Goal: Obtain resource: Obtain resource

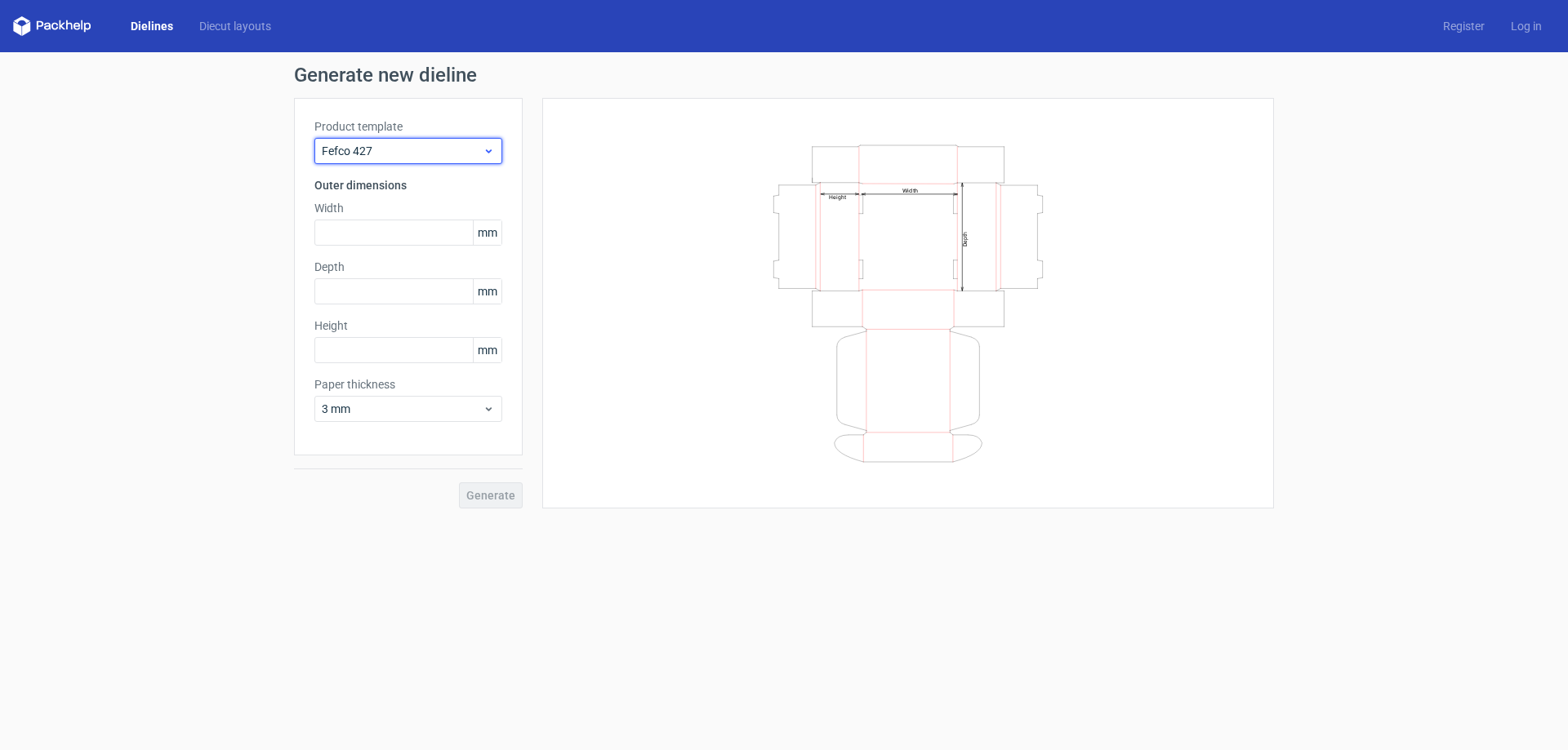
click at [438, 153] on span "Fefco 427" at bounding box center [402, 151] width 161 height 17
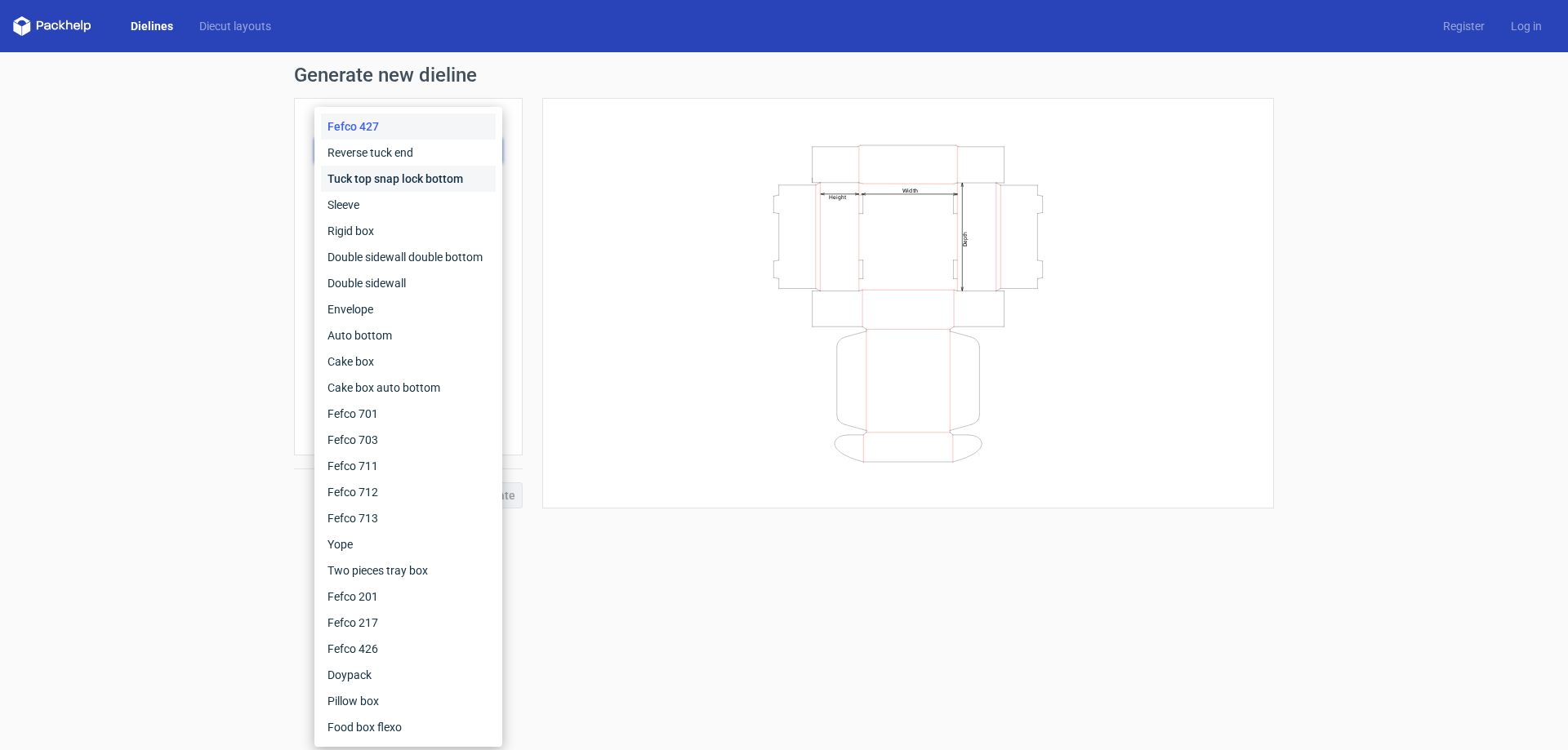
click at [378, 182] on div "Tuck top snap lock bottom" at bounding box center [409, 179] width 175 height 26
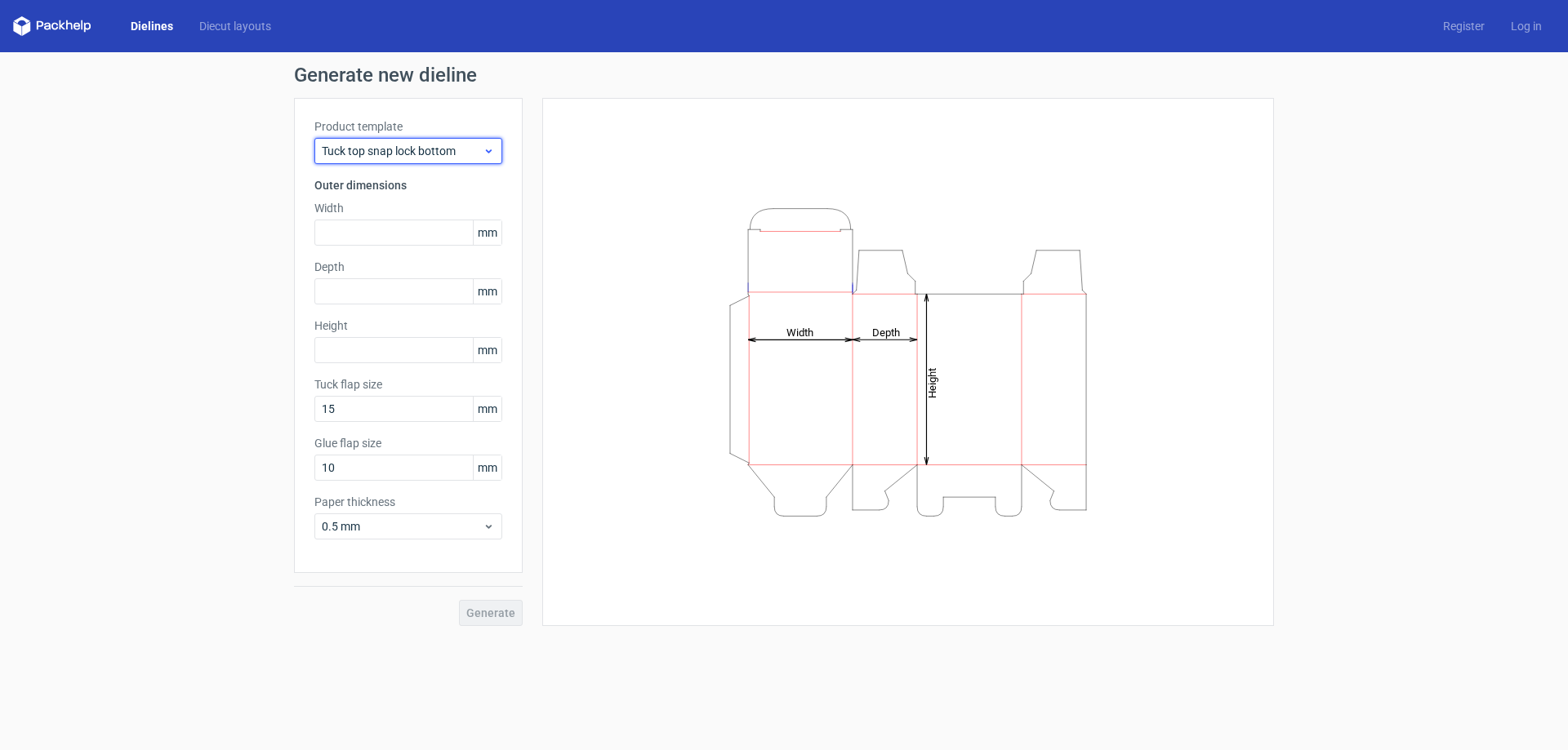
click at [410, 150] on span "Tuck top snap lock bottom" at bounding box center [402, 151] width 161 height 17
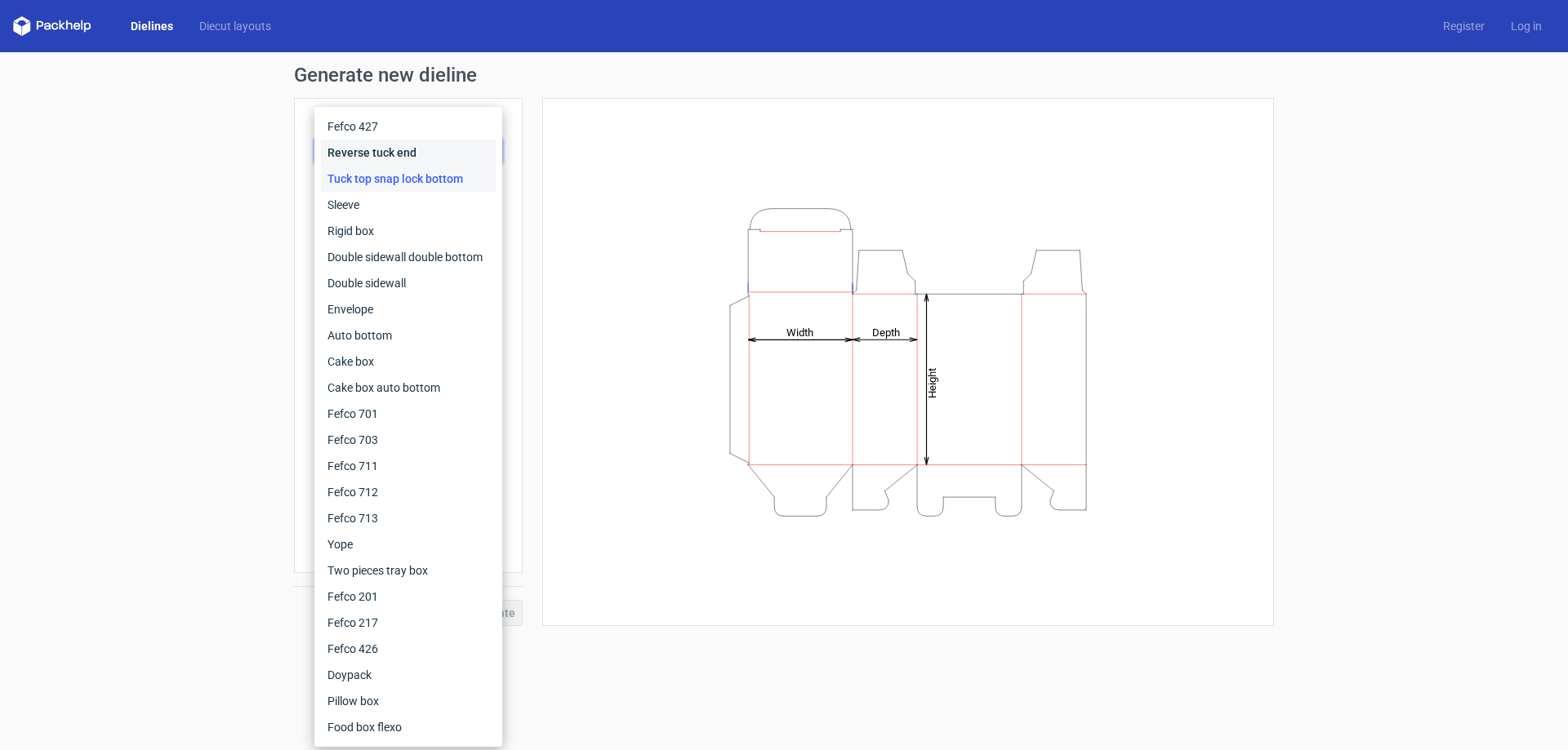
click at [410, 150] on div "Reverse tuck end" at bounding box center [409, 153] width 175 height 26
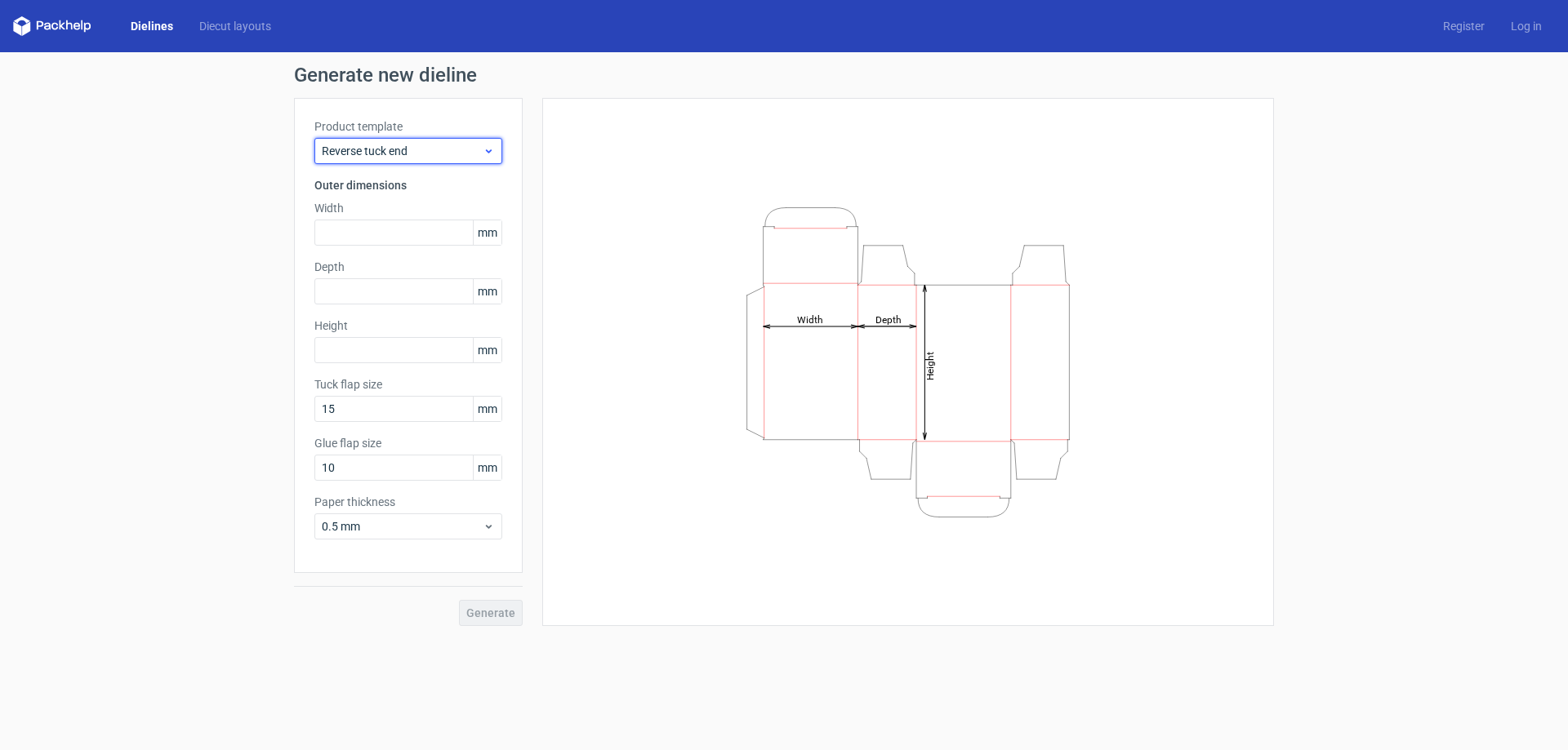
click at [446, 155] on span "Reverse tuck end" at bounding box center [402, 151] width 161 height 17
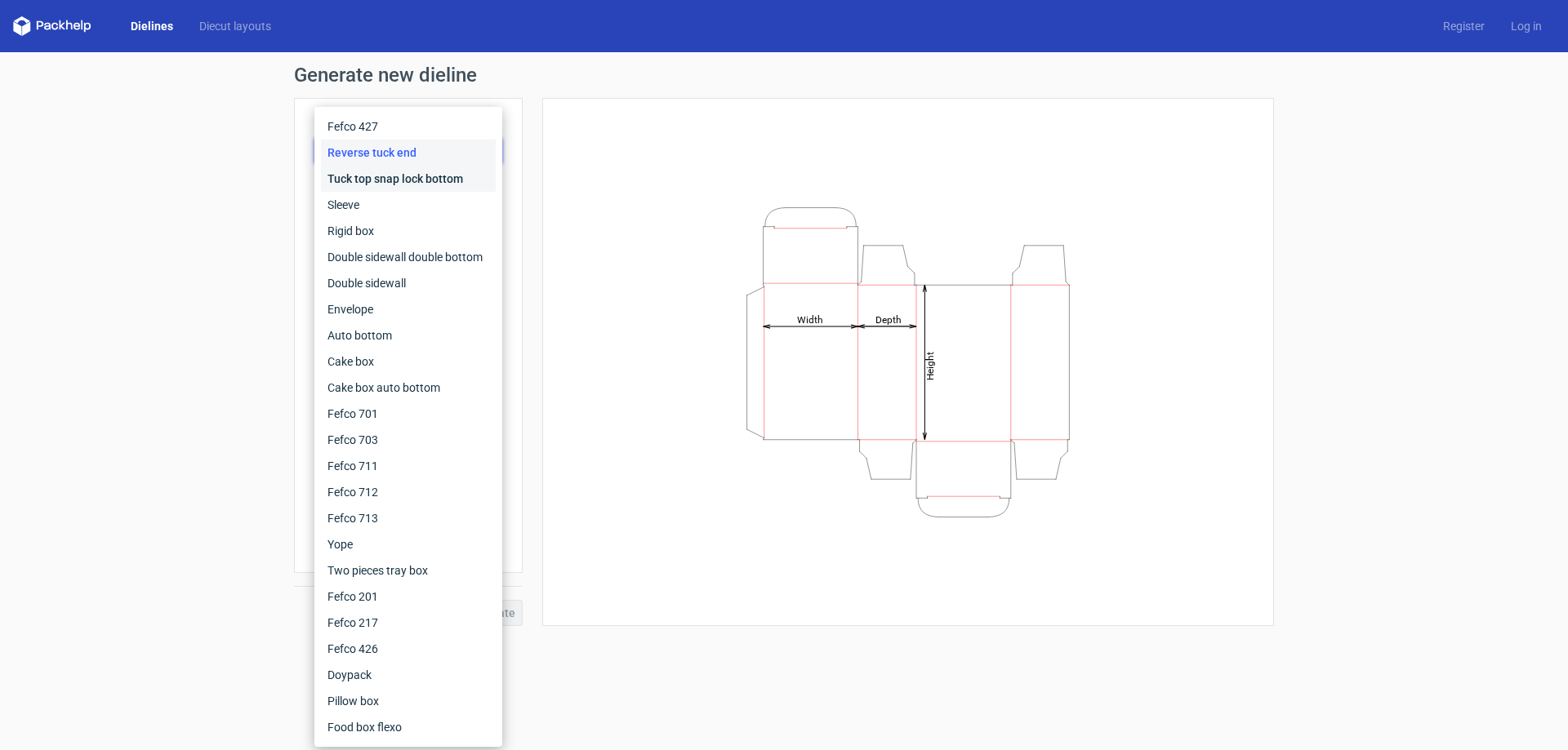
click at [401, 183] on div "Tuck top snap lock bottom" at bounding box center [409, 179] width 175 height 26
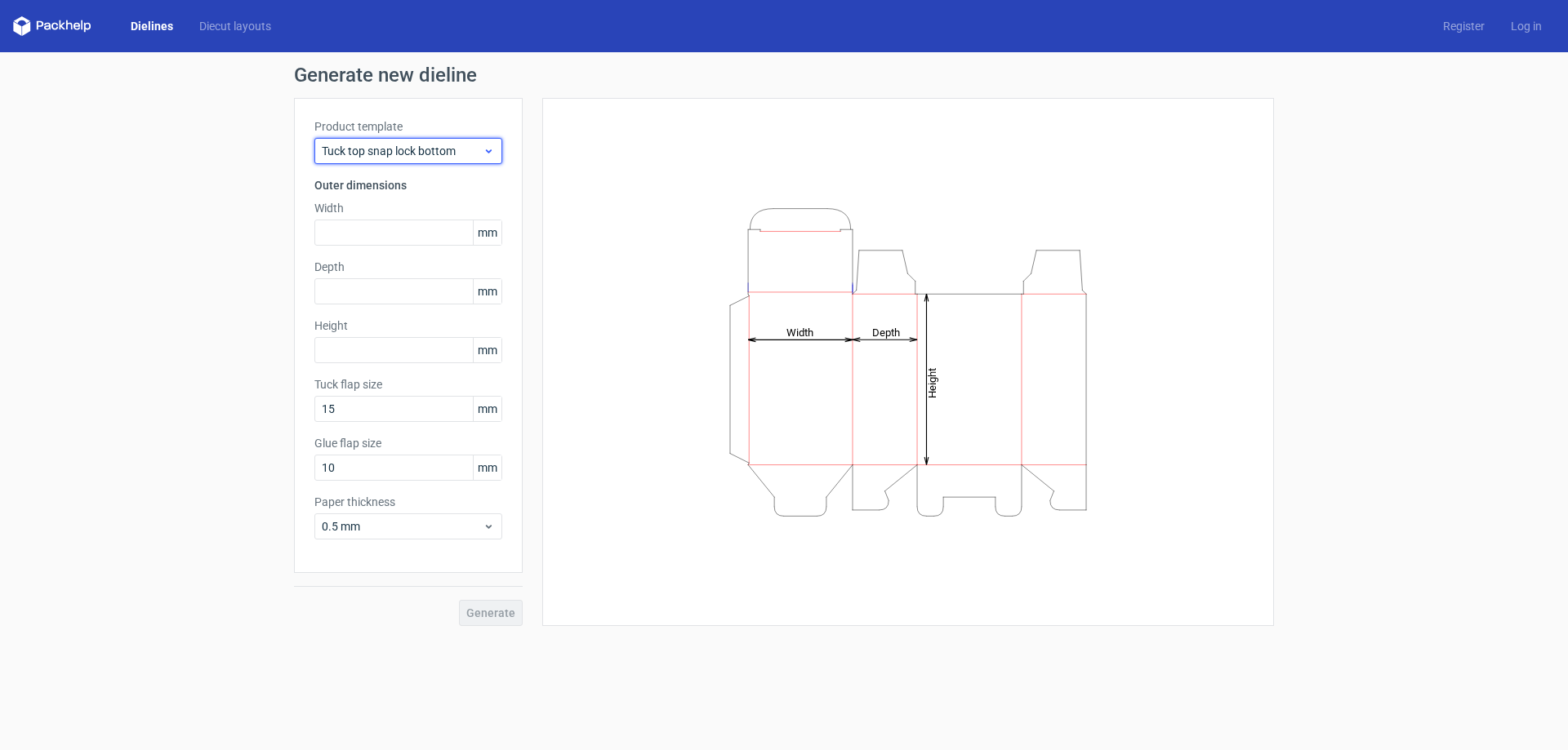
click at [430, 155] on span "Tuck top snap lock bottom" at bounding box center [402, 151] width 161 height 17
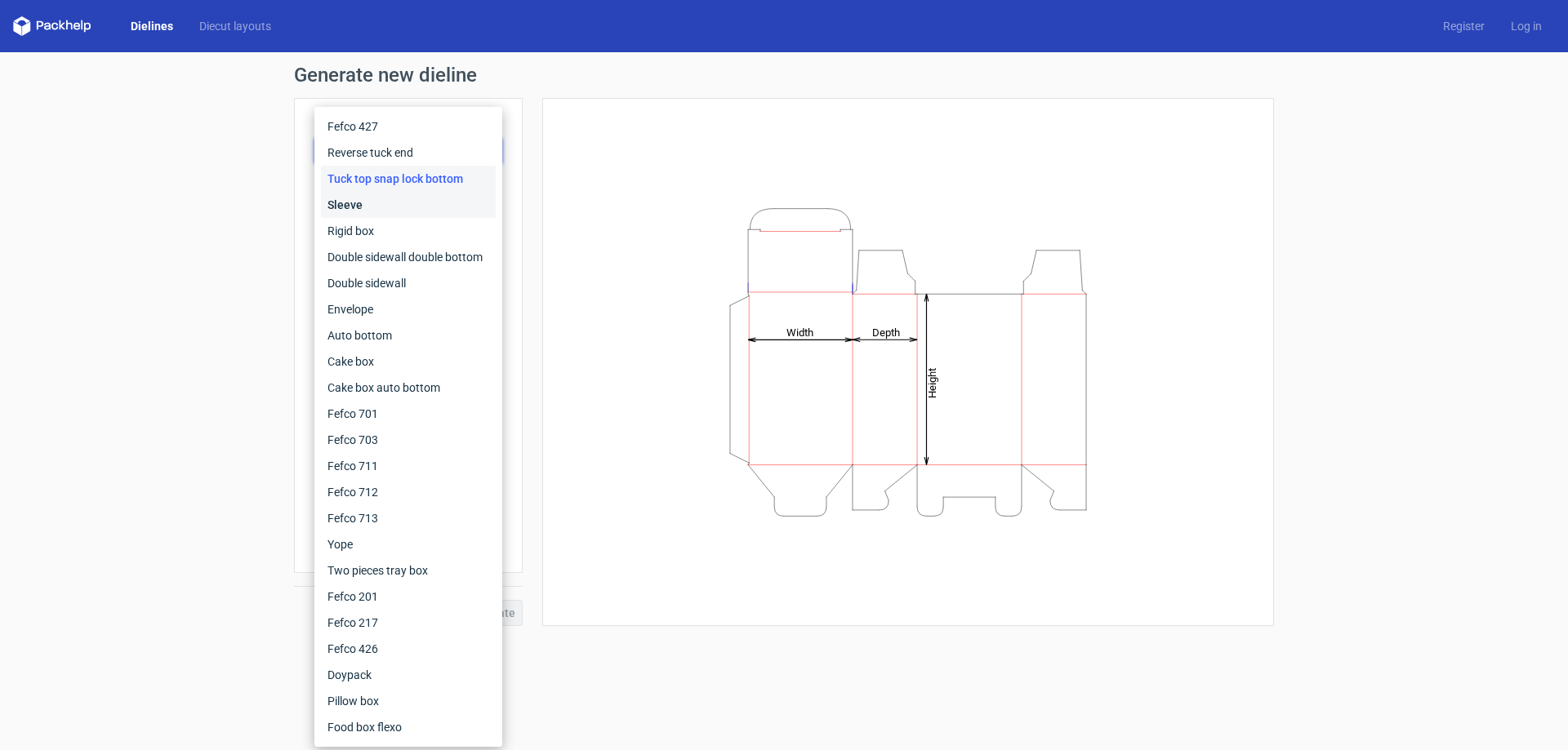
click at [383, 204] on div "Sleeve" at bounding box center [409, 205] width 175 height 26
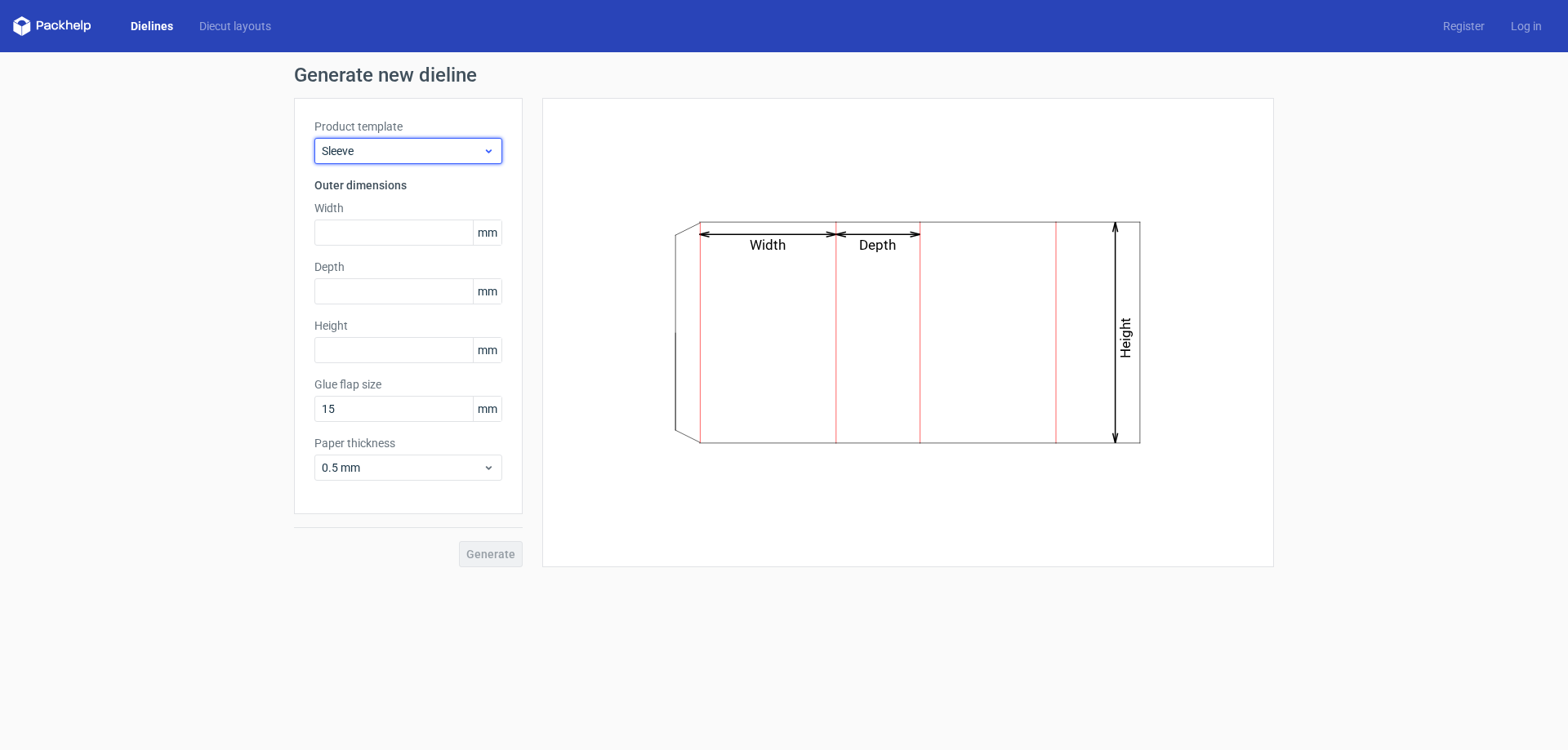
click at [405, 150] on span "Sleeve" at bounding box center [402, 151] width 161 height 17
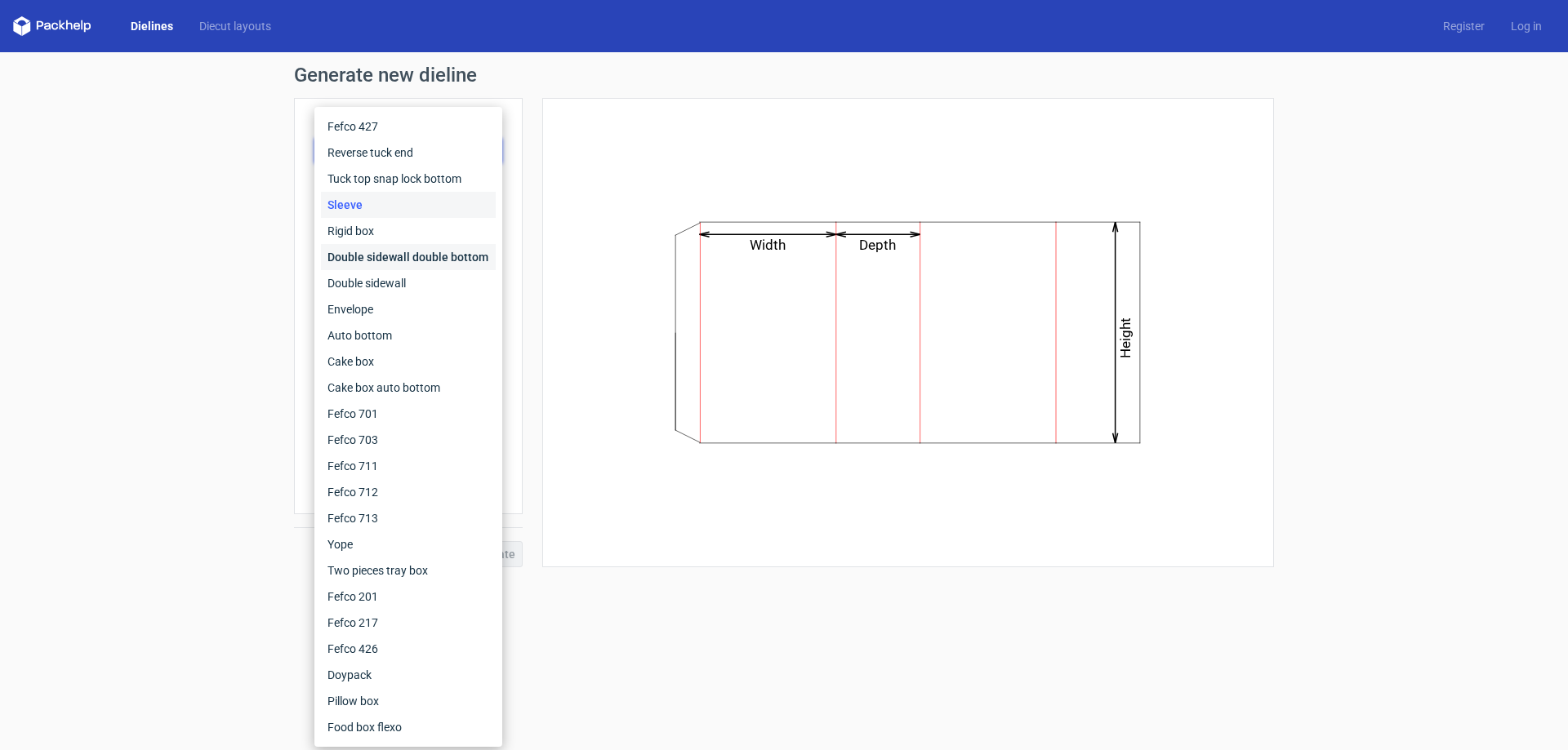
click at [392, 251] on div "Double sidewall double bottom" at bounding box center [409, 257] width 175 height 26
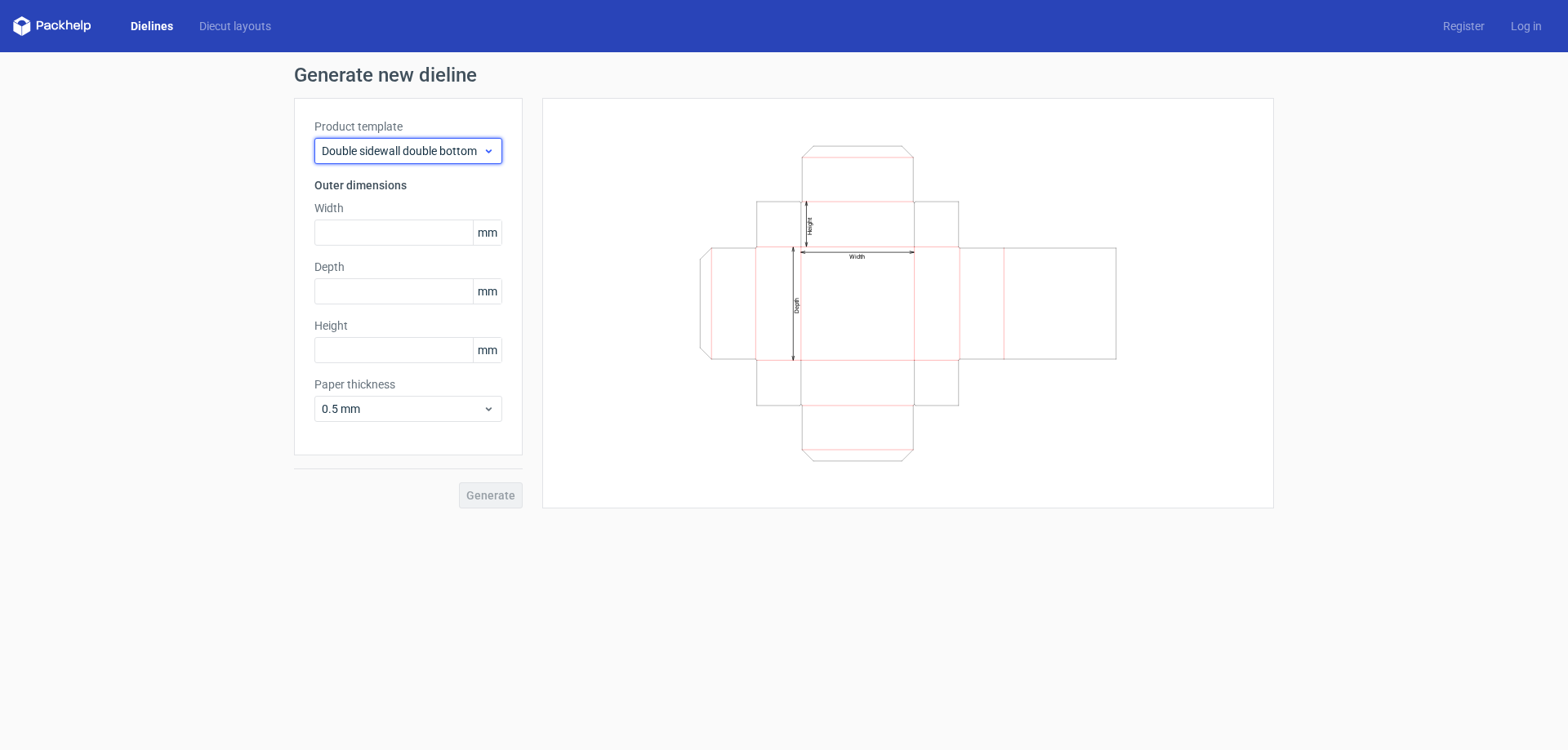
click at [397, 152] on span "Double sidewall double bottom" at bounding box center [402, 151] width 161 height 17
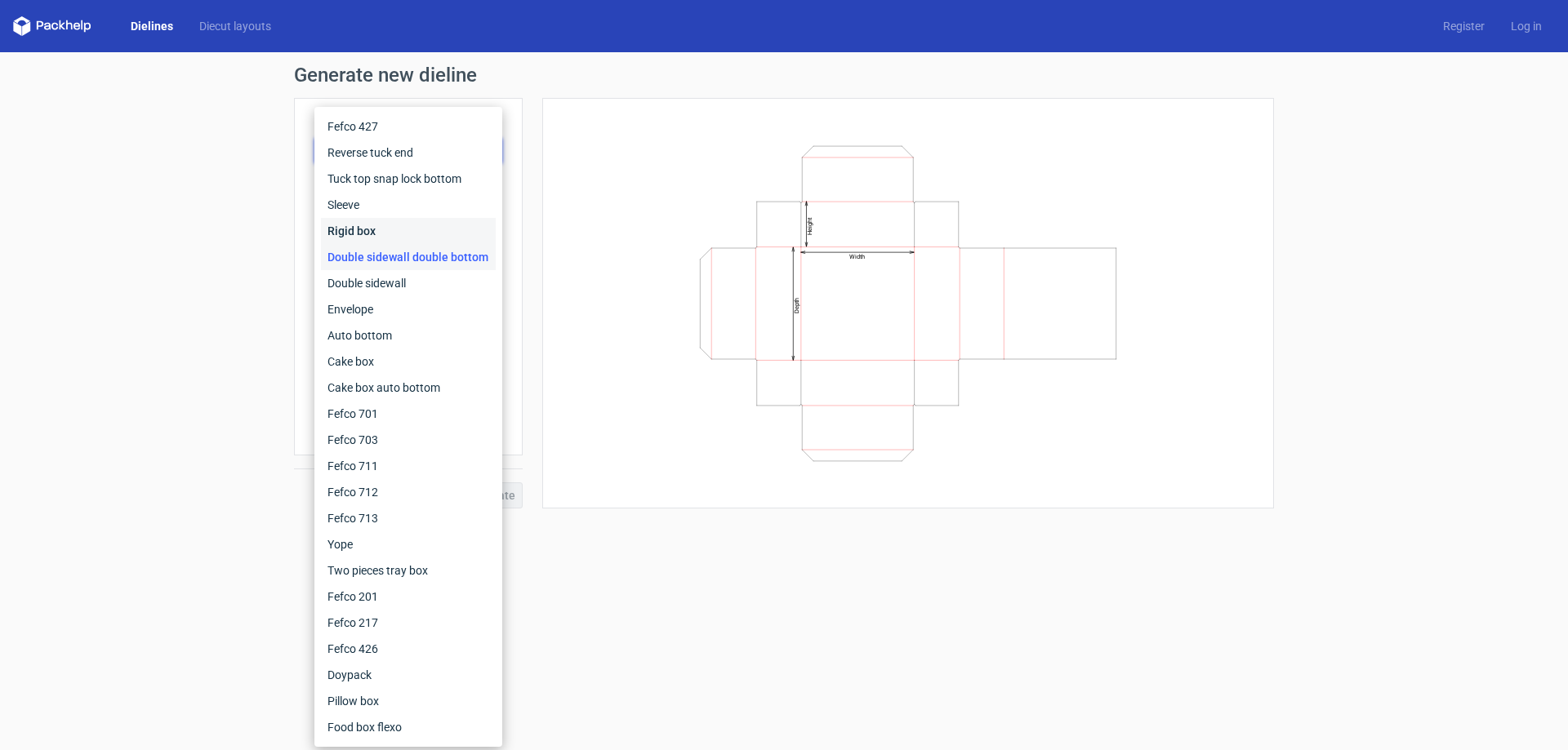
click at [379, 224] on div "Rigid box" at bounding box center [409, 231] width 175 height 26
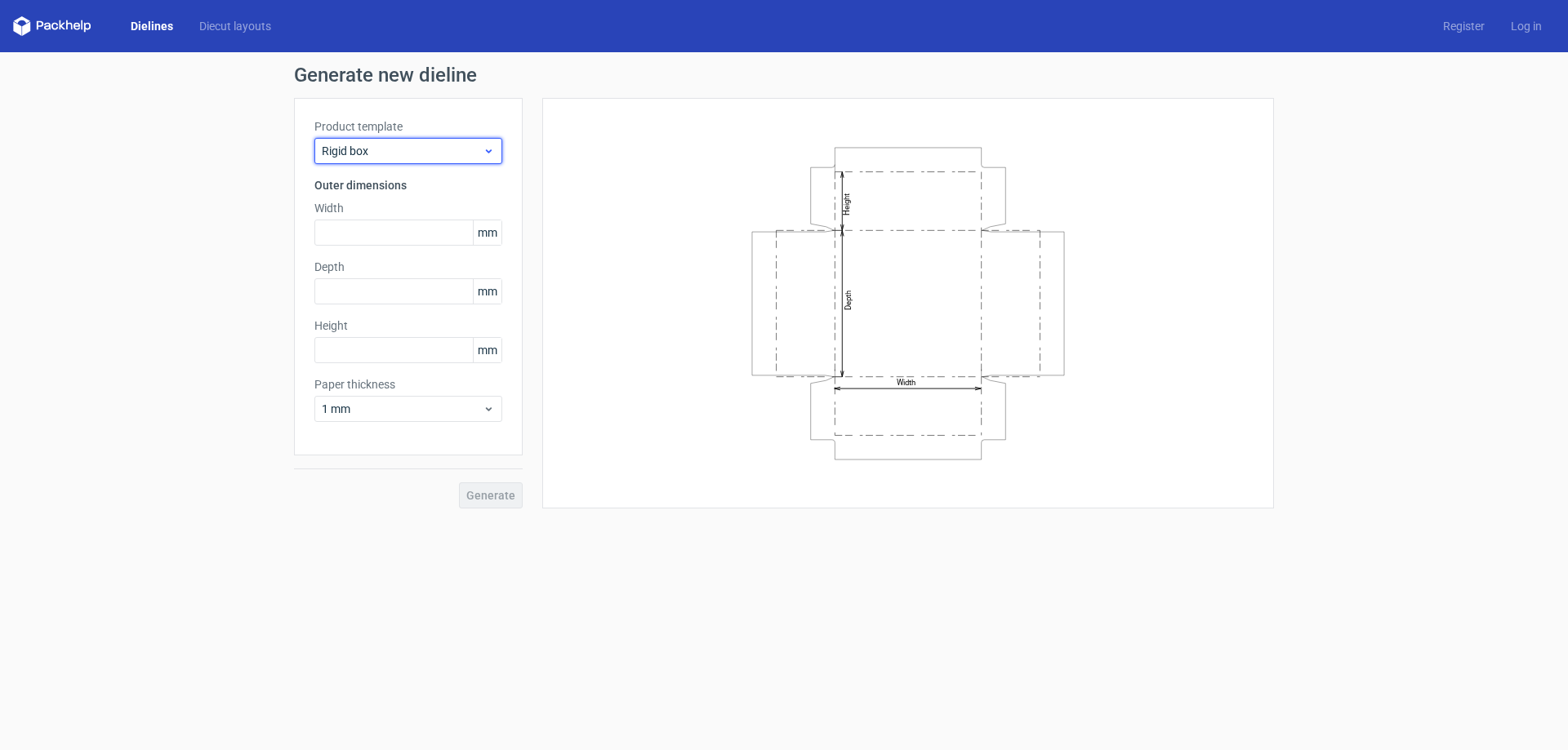
click at [390, 154] on span "Rigid box" at bounding box center [402, 151] width 161 height 17
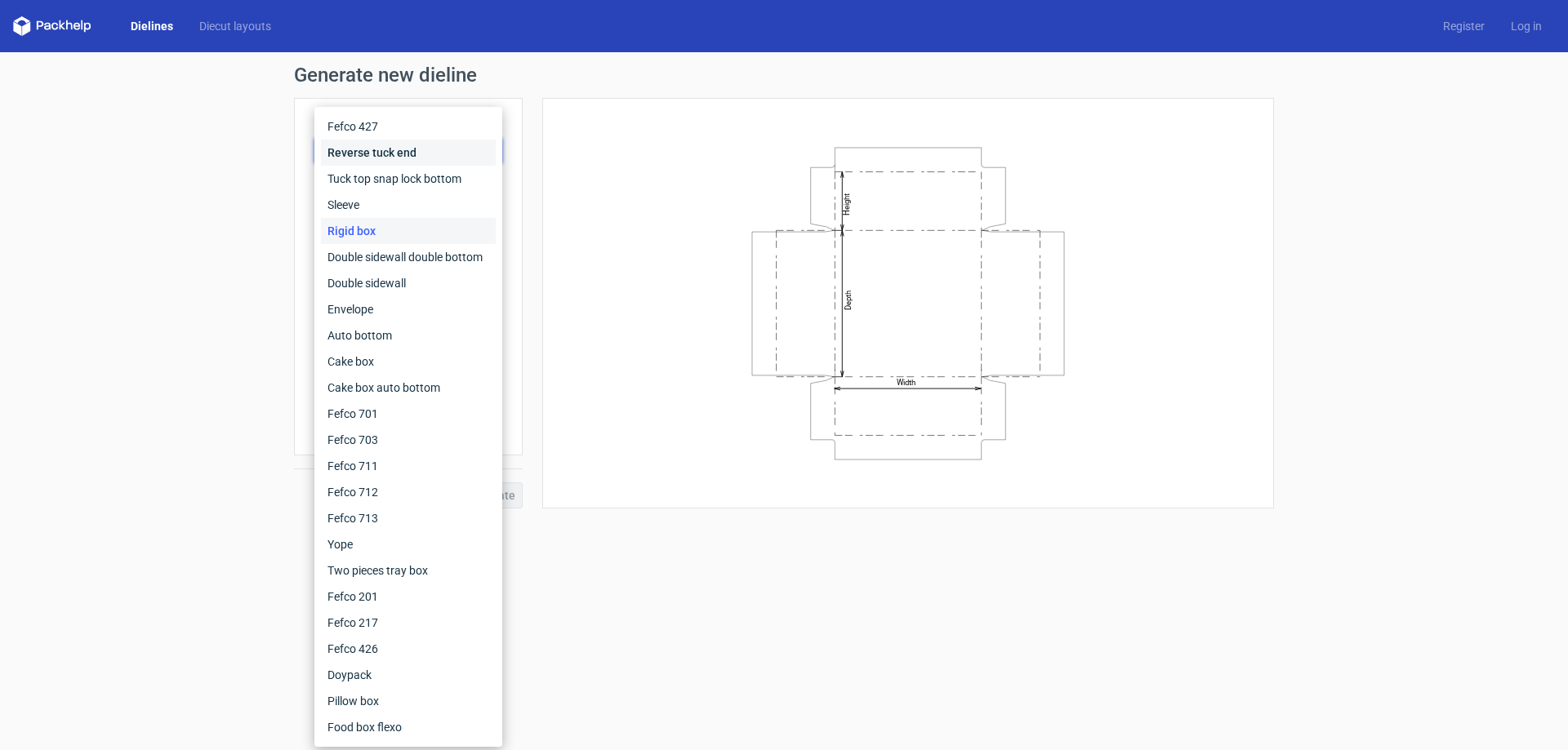
click at [374, 153] on div "Reverse tuck end" at bounding box center [409, 153] width 175 height 26
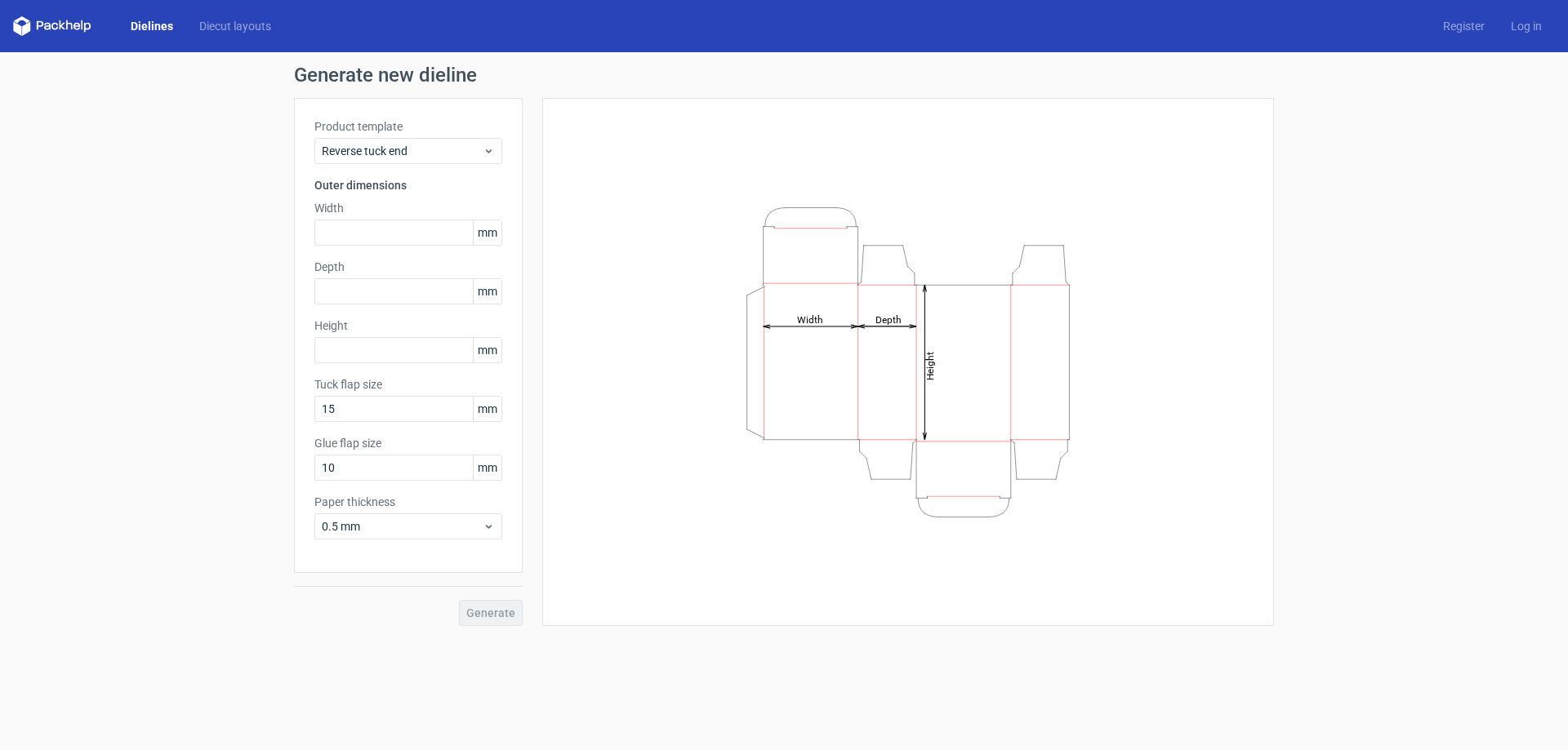
click at [1155, 255] on div "Height Depth Width" at bounding box center [908, 361] width 691 height 488
click at [363, 229] on input "text" at bounding box center [409, 233] width 188 height 26
type input "90"
type input "30"
type input "170"
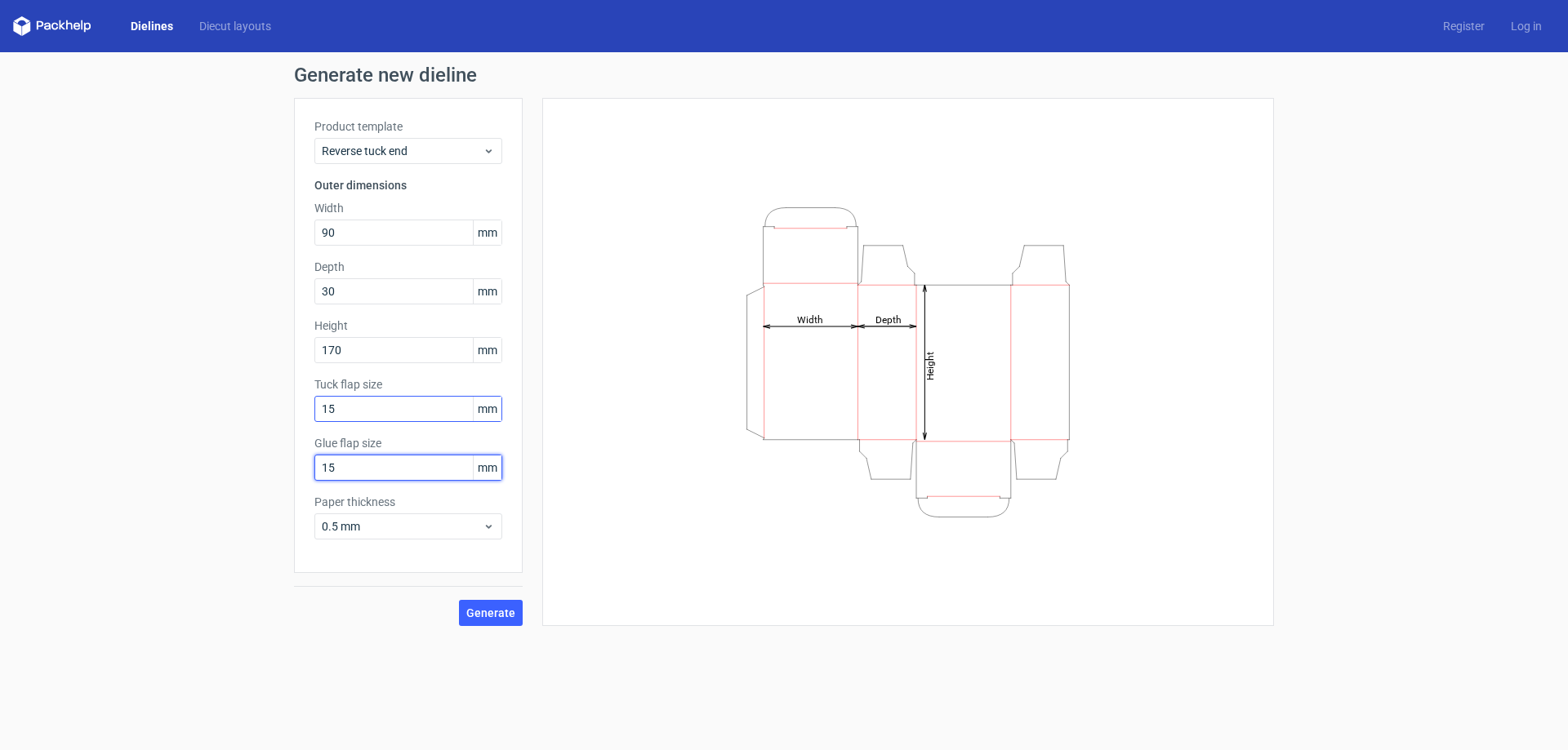
type input "15"
click at [491, 614] on span "Generate" at bounding box center [490, 613] width 49 height 12
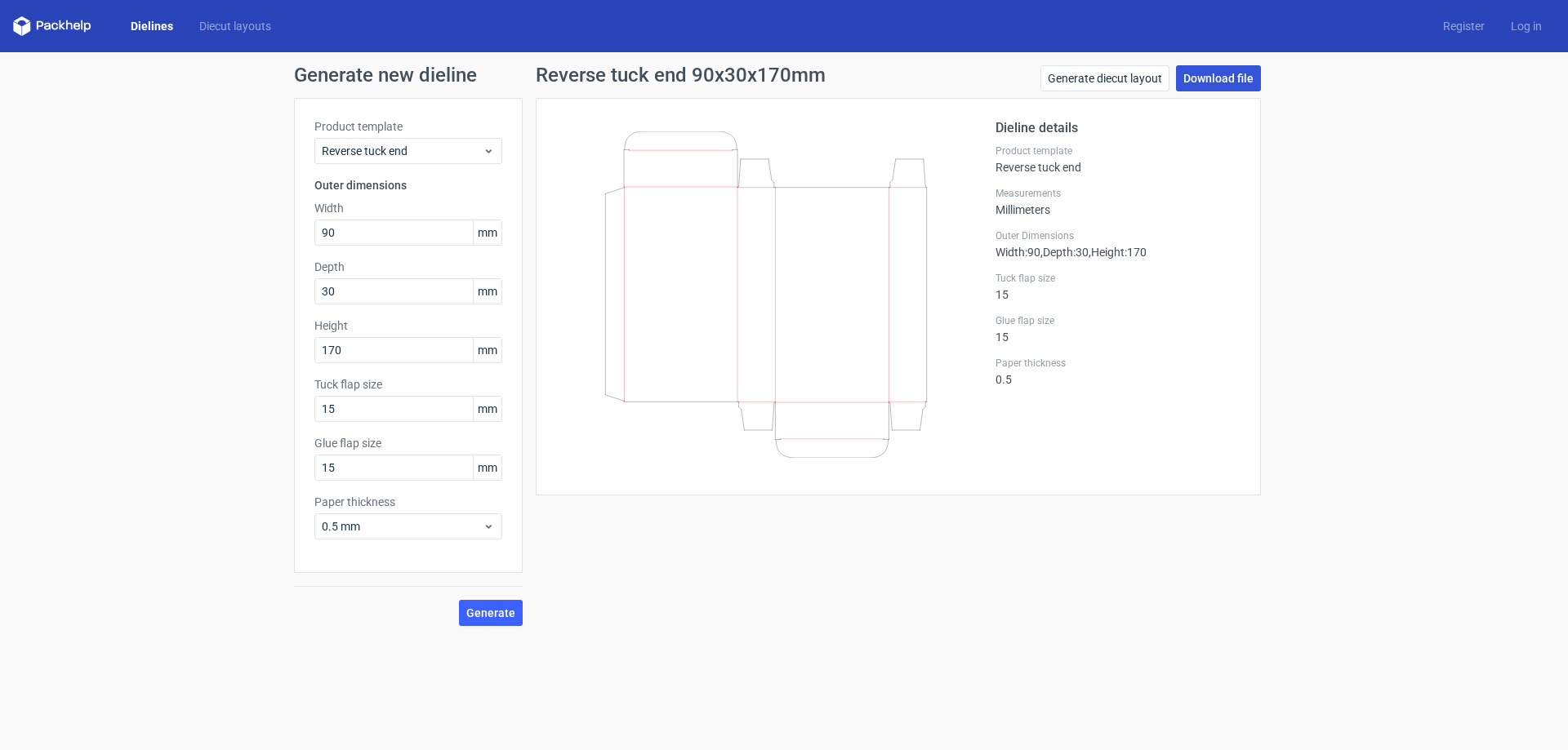
click at [1224, 82] on link "Download file" at bounding box center [1218, 78] width 85 height 26
drag, startPoint x: 377, startPoint y: 236, endPoint x: 225, endPoint y: 216, distance: 153.3
click at [225, 216] on div "Generate new dieline Product template Reverse tuck end Outer dimensions Width 9…" at bounding box center [784, 345] width 1568 height 587
type input "70"
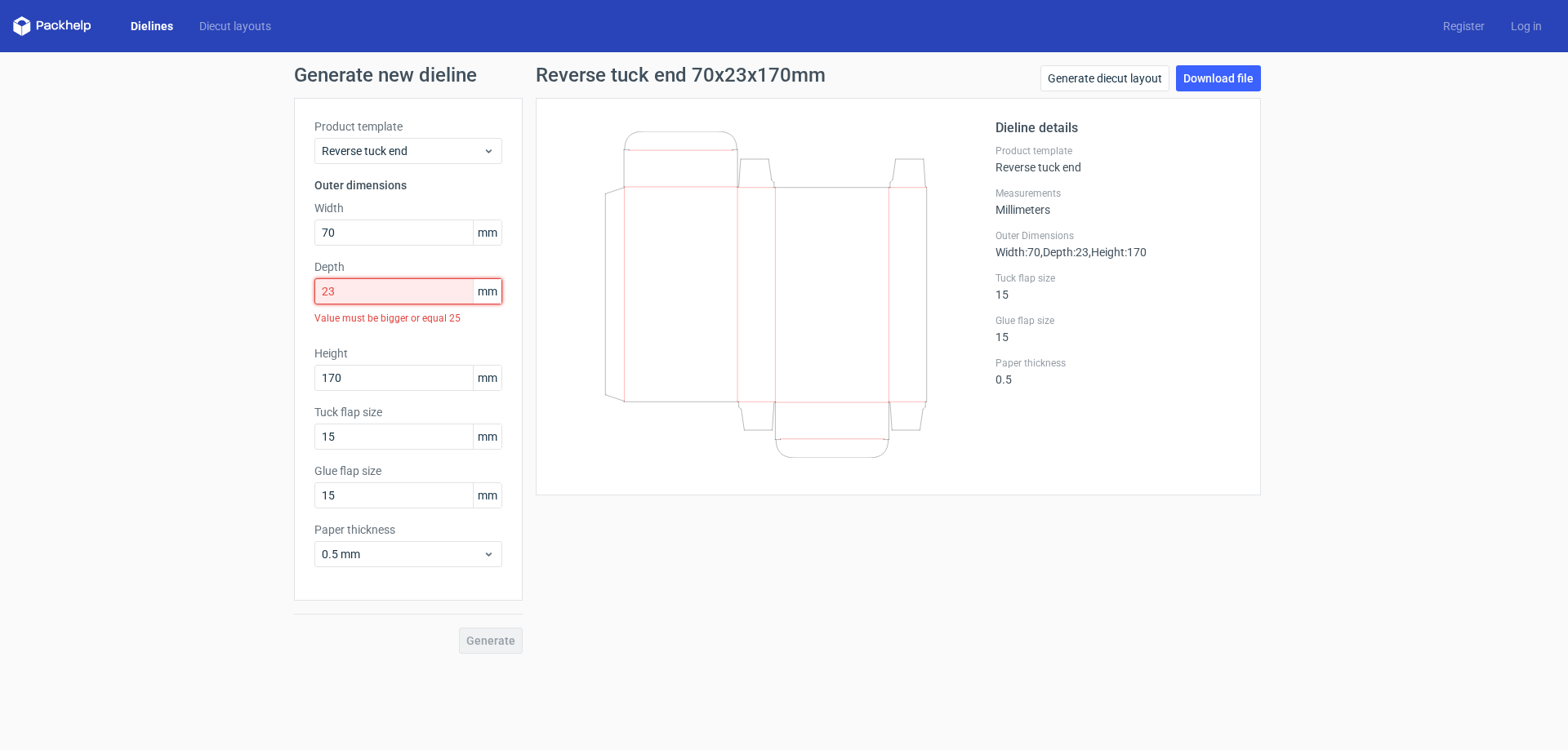
drag, startPoint x: 366, startPoint y: 295, endPoint x: 282, endPoint y: 291, distance: 84.1
click at [282, 291] on div "Generate new dieline Product template Reverse tuck end Outer dimensions Width 7…" at bounding box center [784, 359] width 1568 height 615
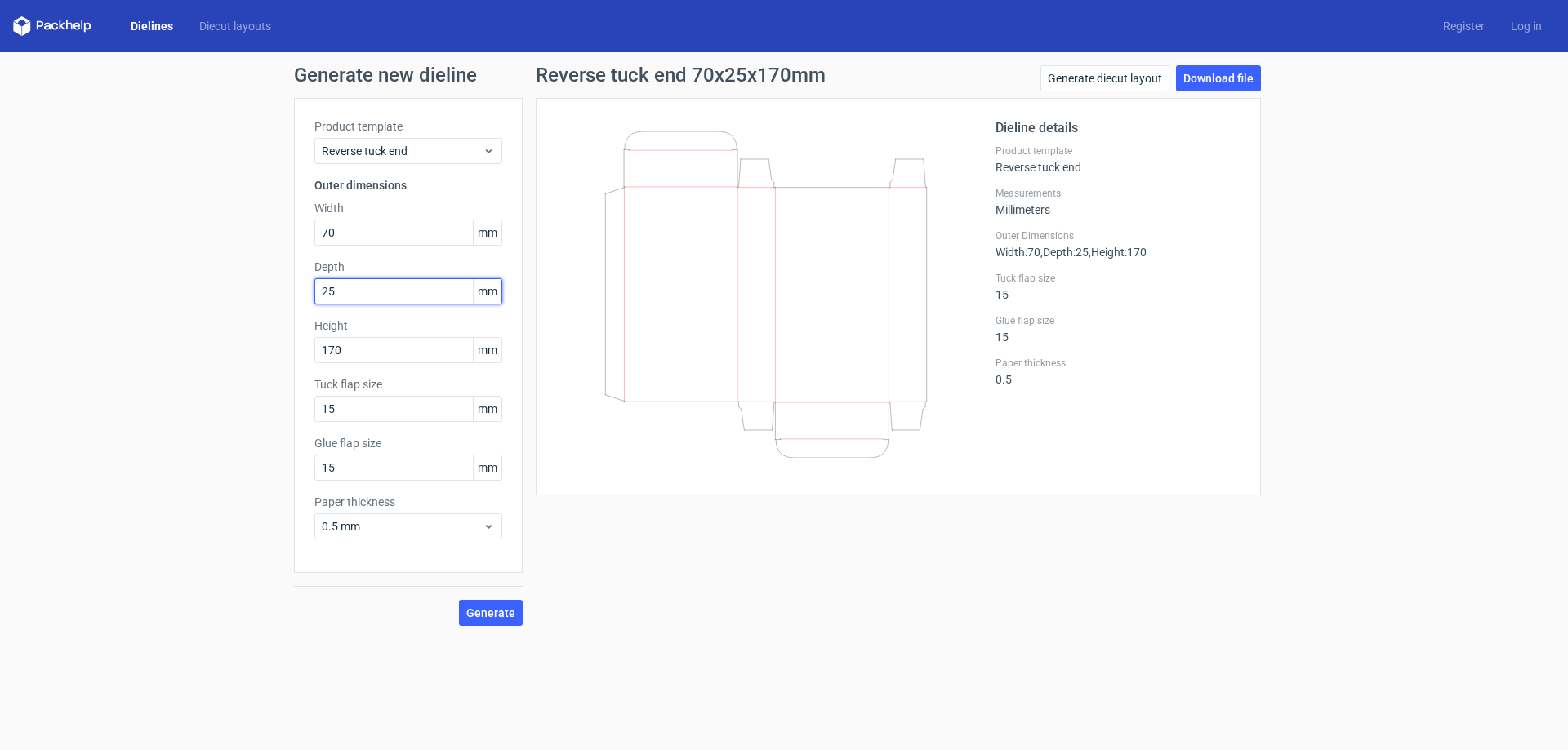
type input "25"
type input "150"
click at [489, 612] on span "Generate" at bounding box center [490, 613] width 49 height 12
click at [1195, 83] on link "Download file" at bounding box center [1218, 78] width 85 height 26
click at [490, 608] on span "Generate" at bounding box center [490, 613] width 49 height 12
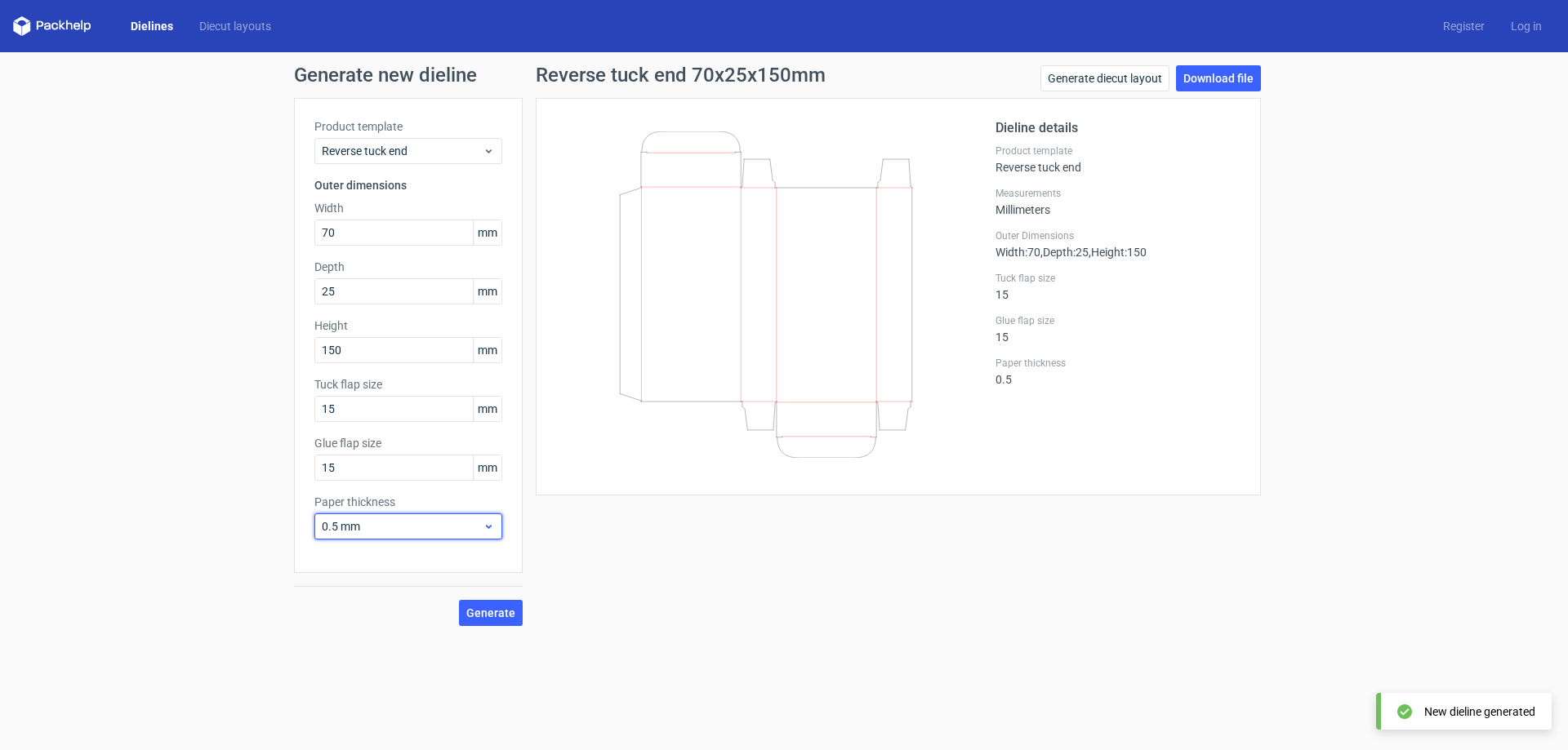
click at [376, 529] on span "0.5 mm" at bounding box center [402, 526] width 161 height 17
click at [392, 529] on span "0.5 mm" at bounding box center [402, 526] width 161 height 17
click at [108, 447] on div "Generate new dieline Product template Reverse tuck end Outer dimensions Width 7…" at bounding box center [784, 345] width 1568 height 587
click at [491, 613] on span "Generate" at bounding box center [490, 613] width 49 height 12
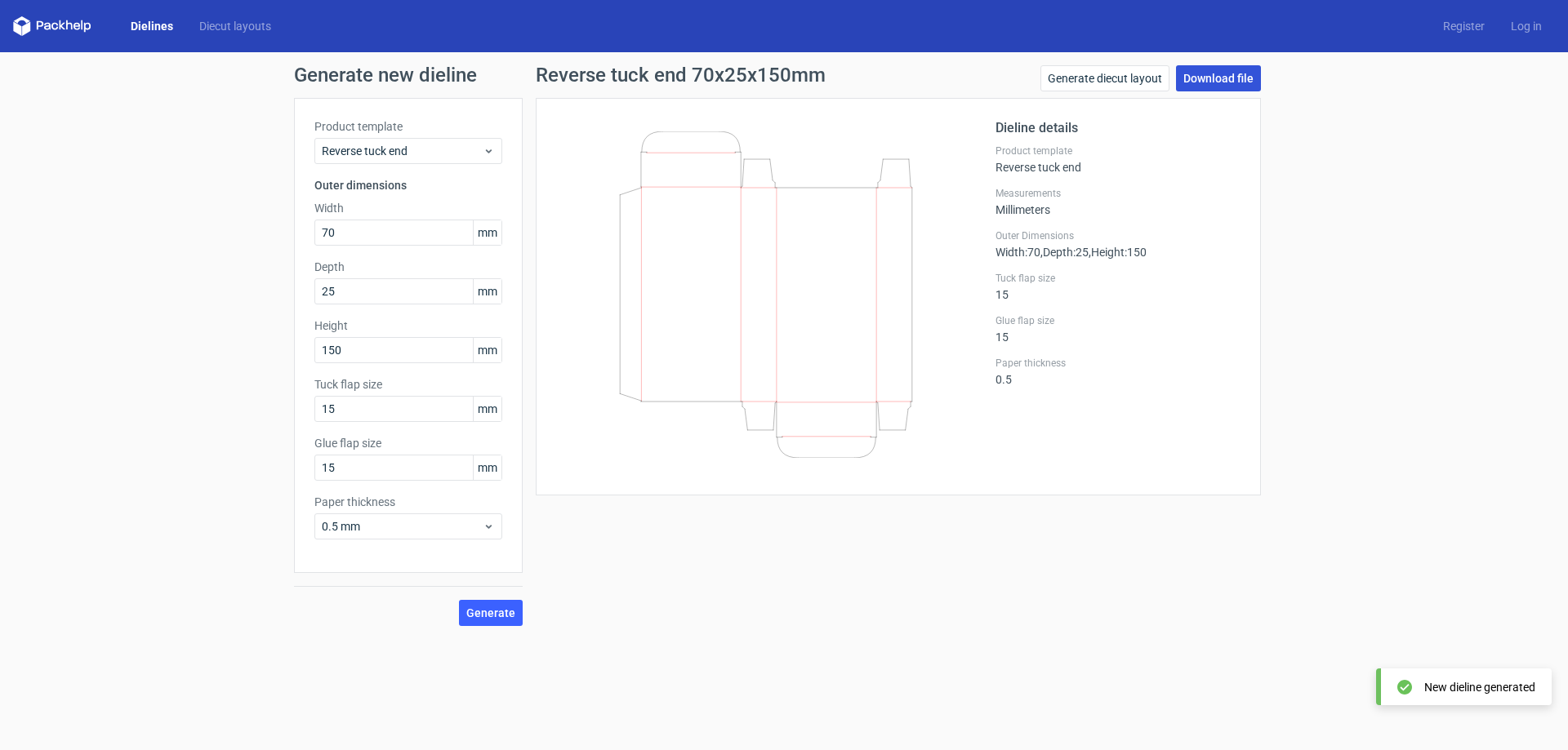
click at [1221, 65] on link "Download file" at bounding box center [1218, 78] width 85 height 26
drag, startPoint x: 412, startPoint y: 289, endPoint x: 139, endPoint y: 273, distance: 273.5
click at [150, 279] on div "Generate new dieline Product template Reverse tuck end Outer dimensions Width 7…" at bounding box center [784, 345] width 1568 height 587
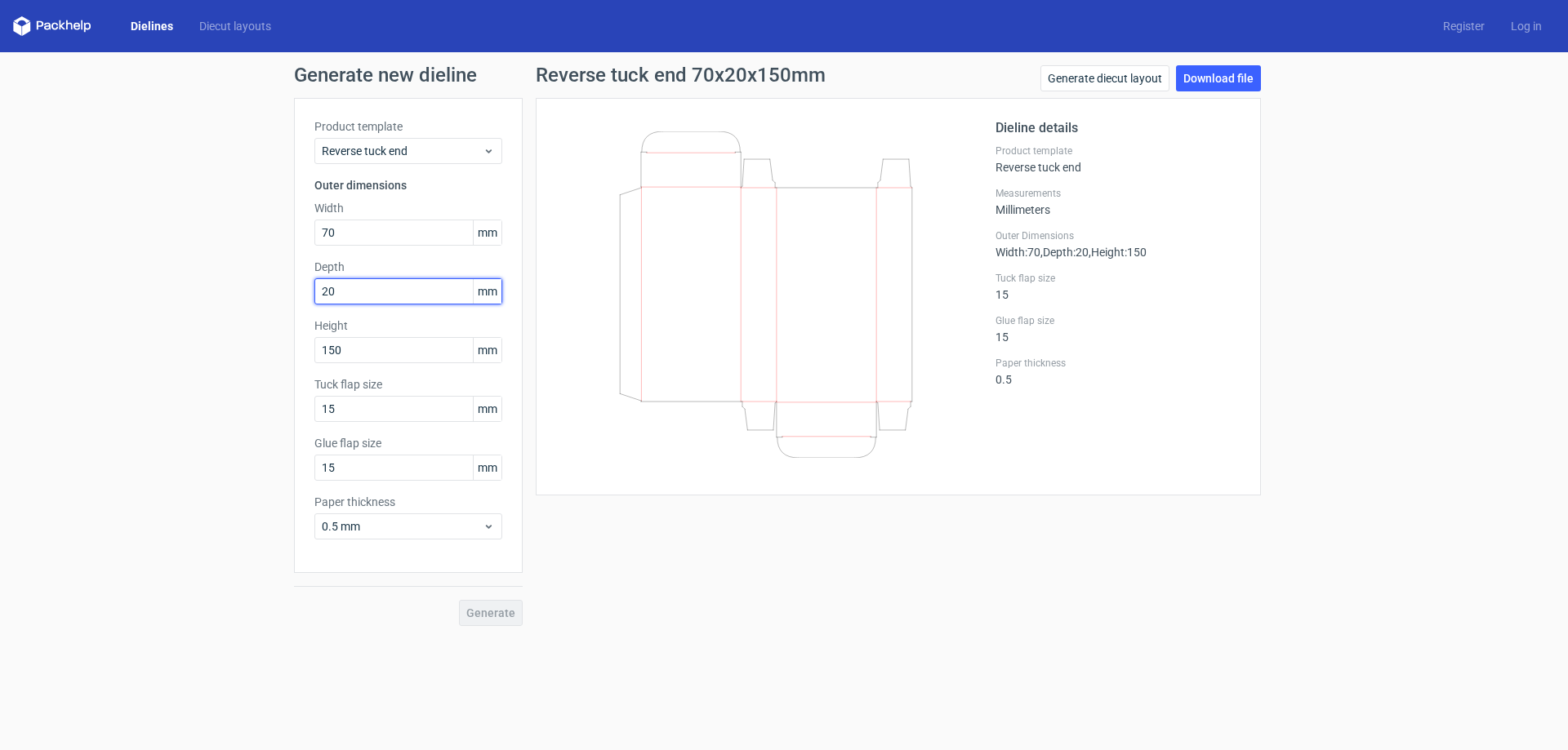
type input "20"
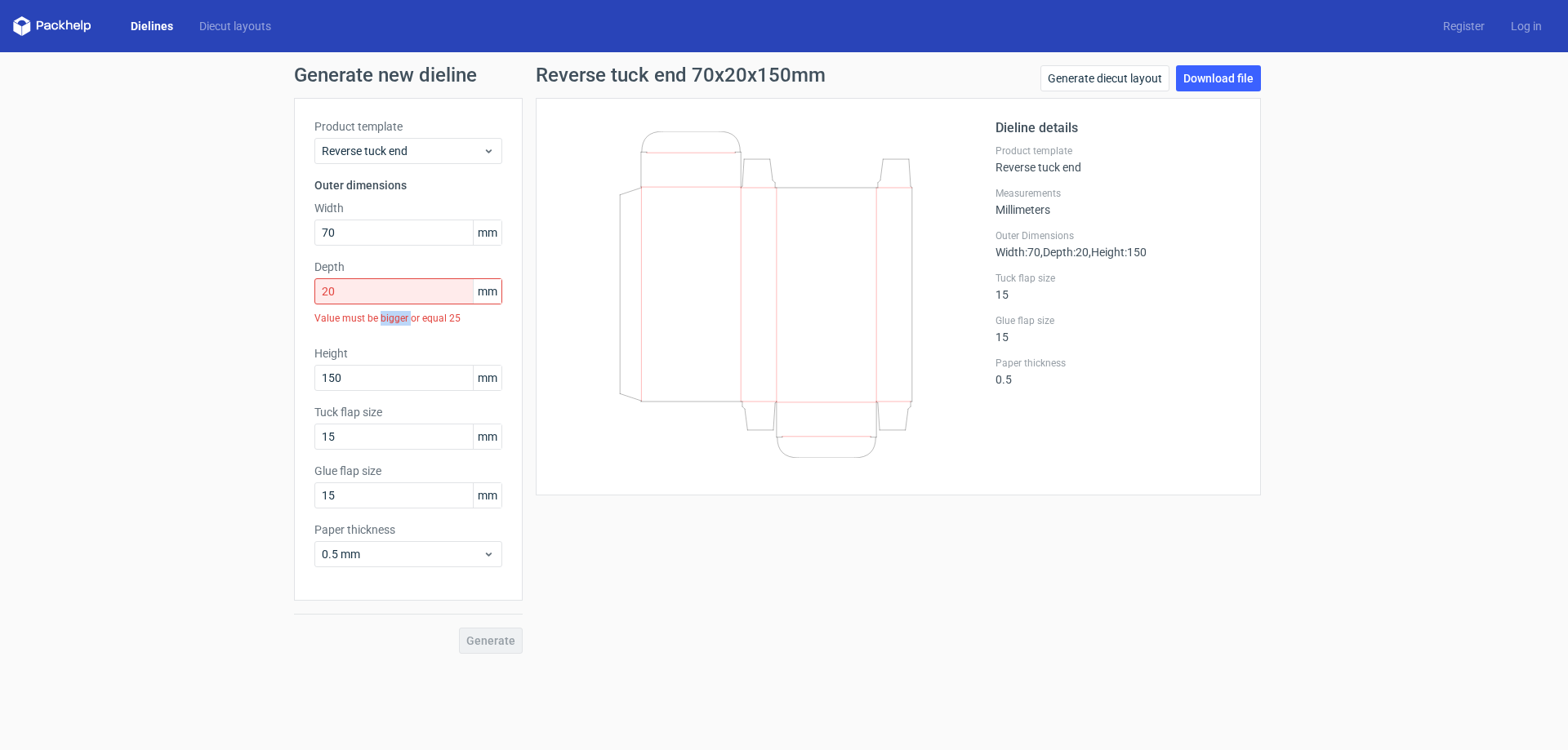
drag, startPoint x: 459, startPoint y: 321, endPoint x: 495, endPoint y: 321, distance: 36.0
click at [486, 321] on div "Value must be bigger or equal 25" at bounding box center [409, 318] width 188 height 28
click at [463, 155] on span "Reverse tuck end" at bounding box center [402, 151] width 161 height 17
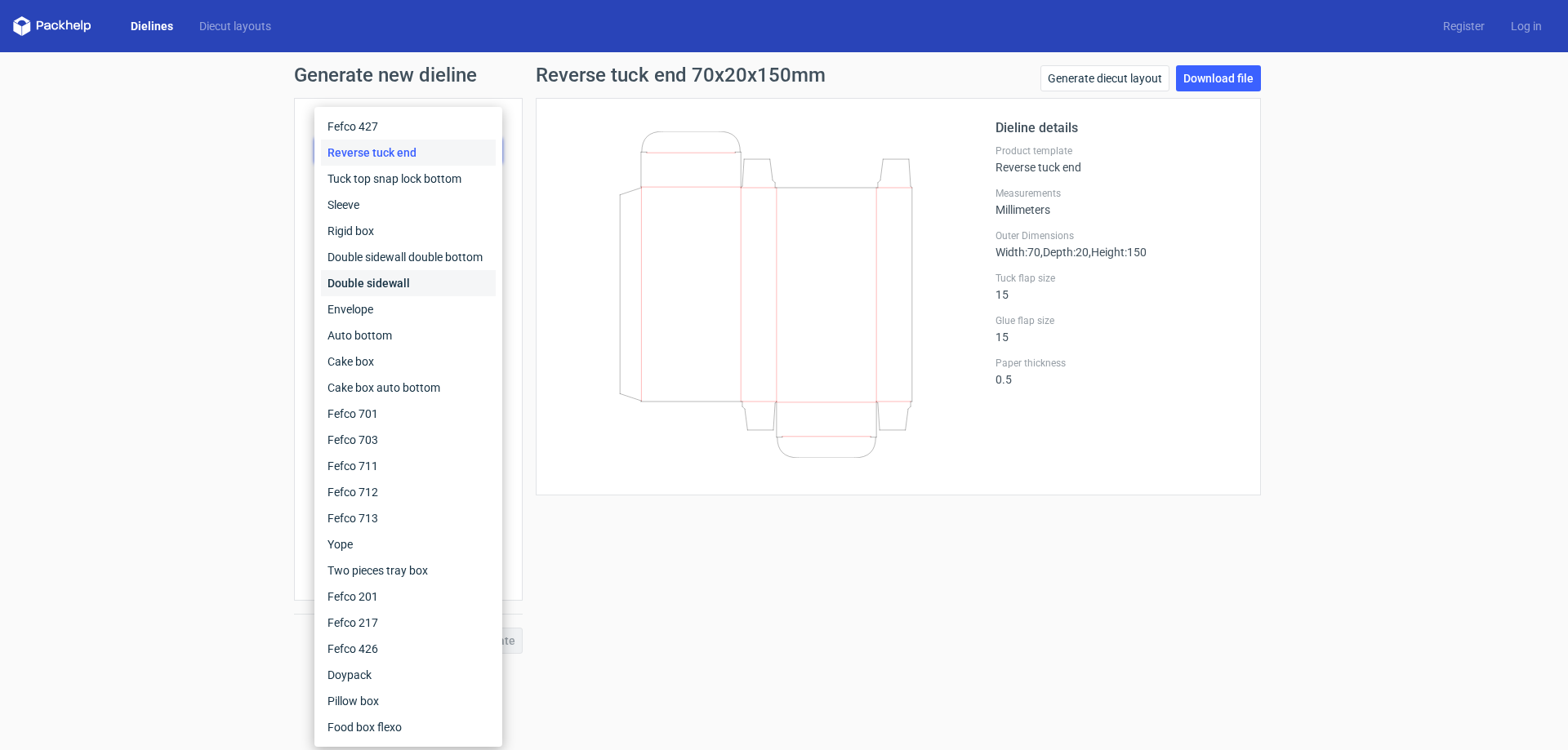
click at [383, 280] on div "Double sidewall" at bounding box center [409, 284] width 175 height 26
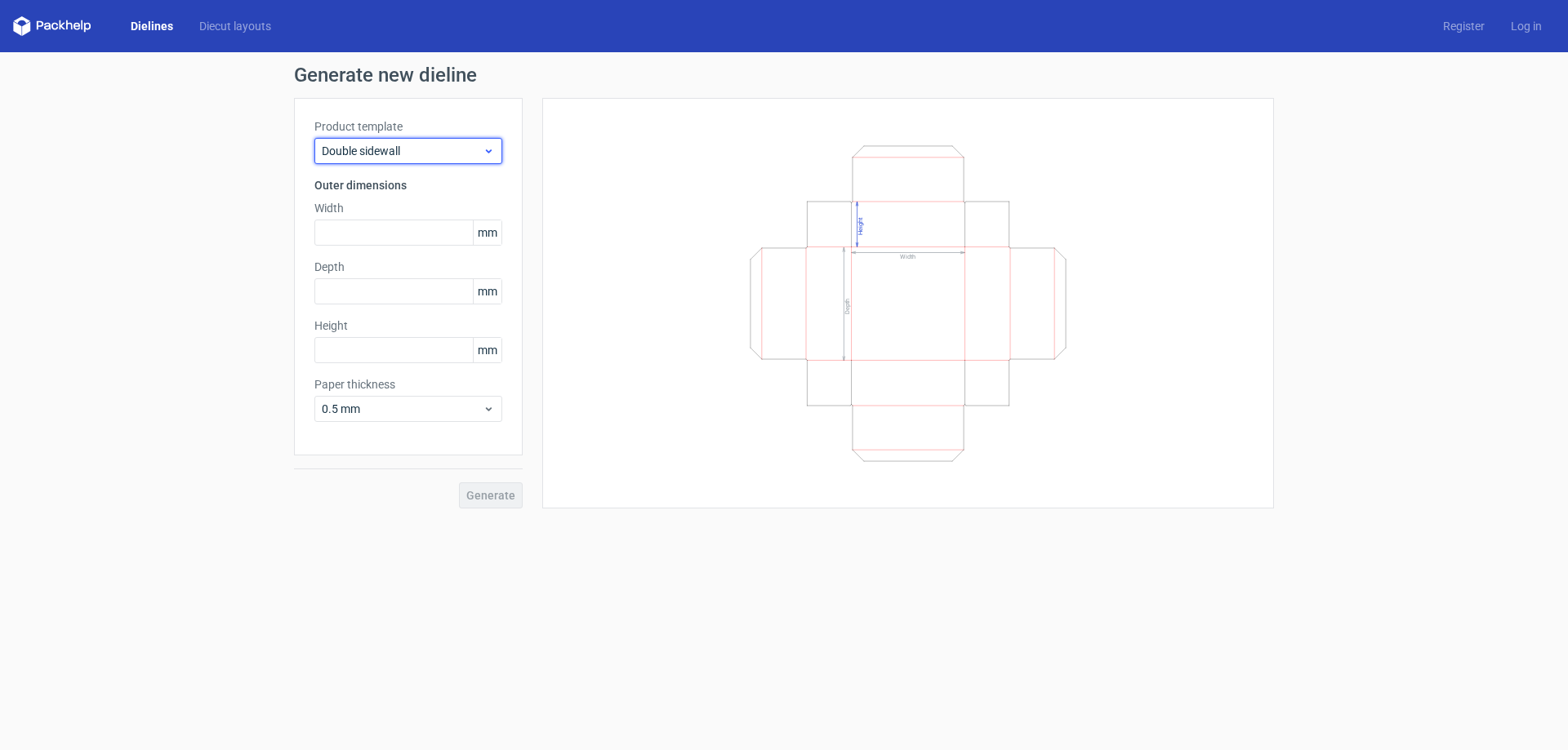
click at [402, 148] on span "Double sidewall" at bounding box center [402, 151] width 161 height 17
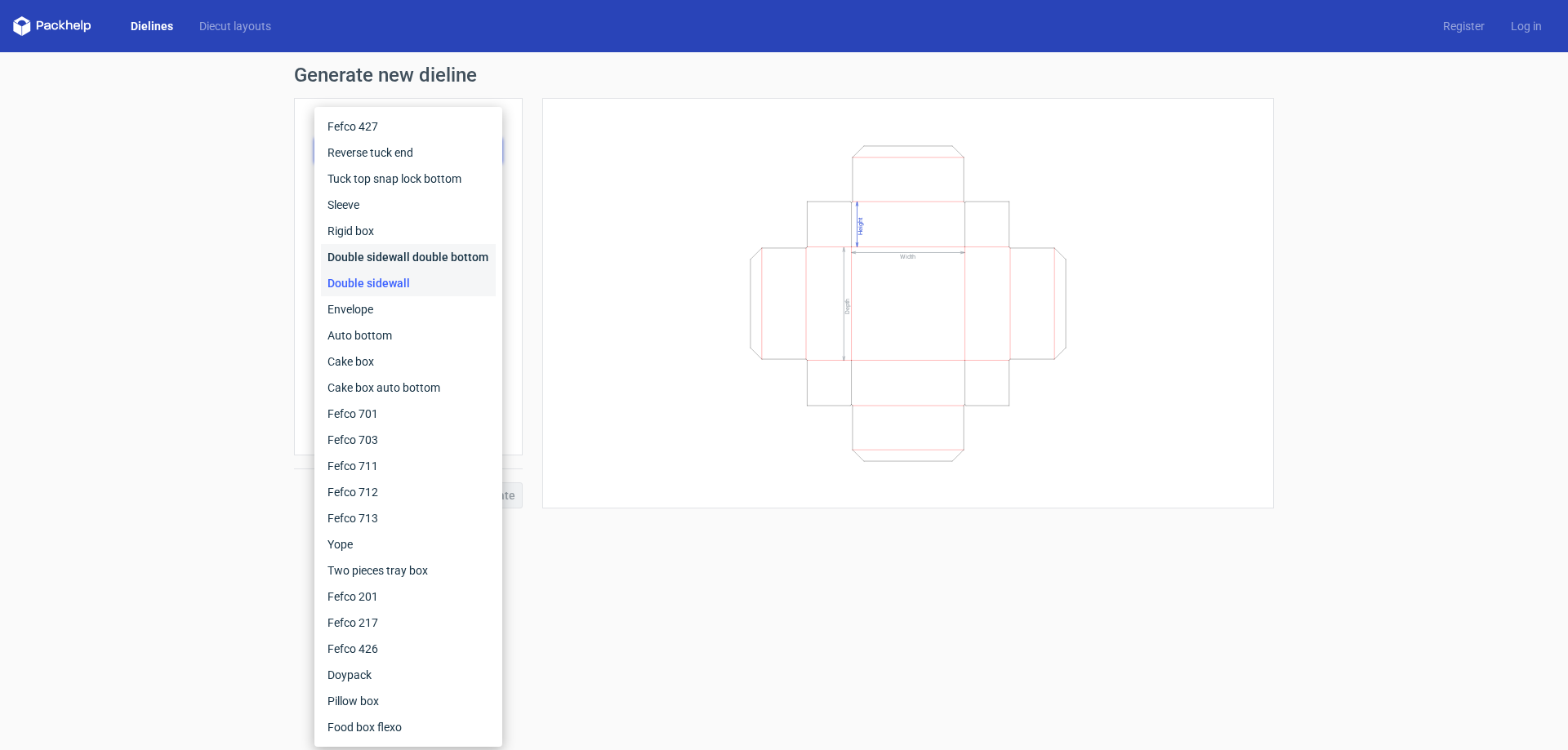
click at [381, 257] on div "Double sidewall double bottom" at bounding box center [409, 257] width 175 height 26
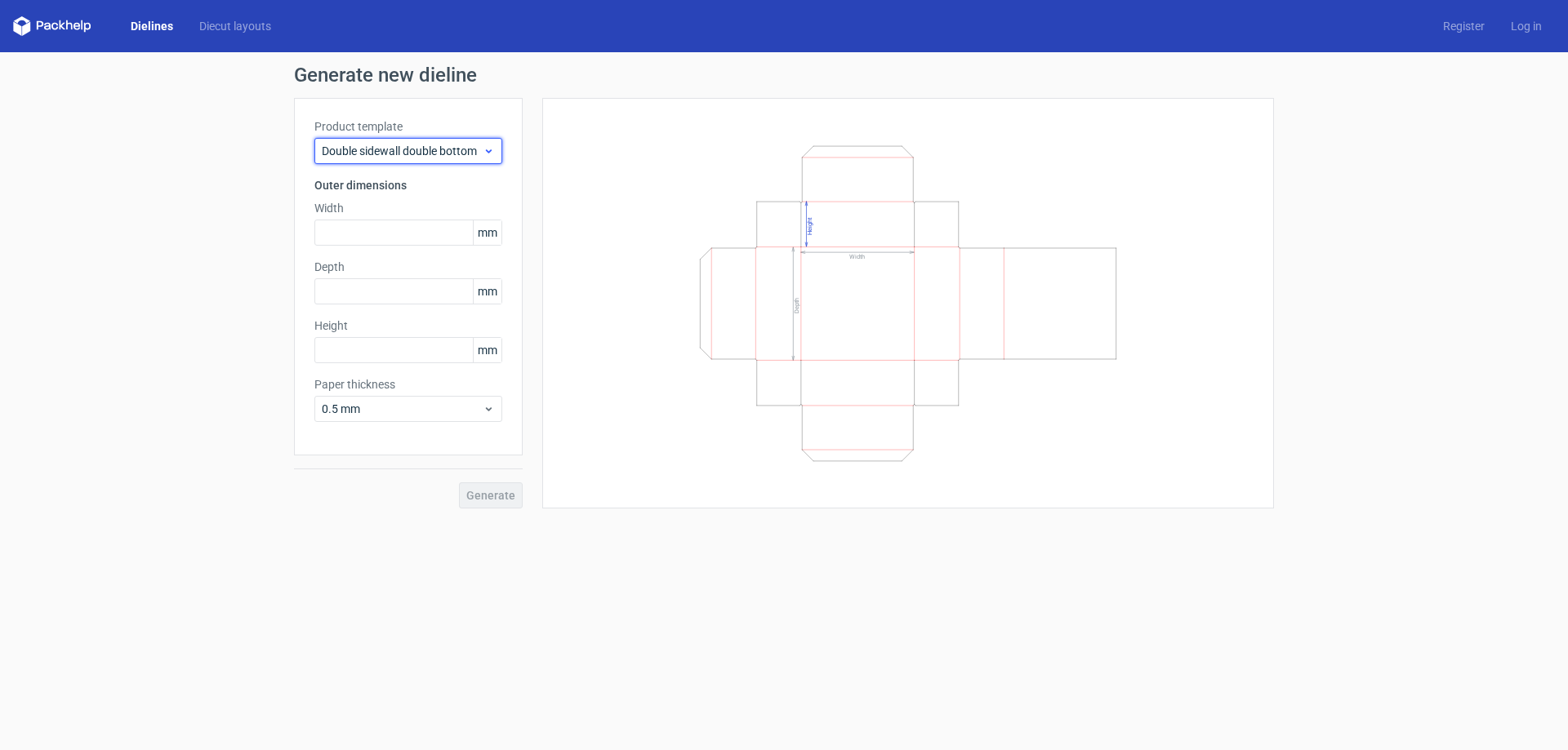
click at [399, 156] on span "Double sidewall double bottom" at bounding box center [402, 151] width 161 height 17
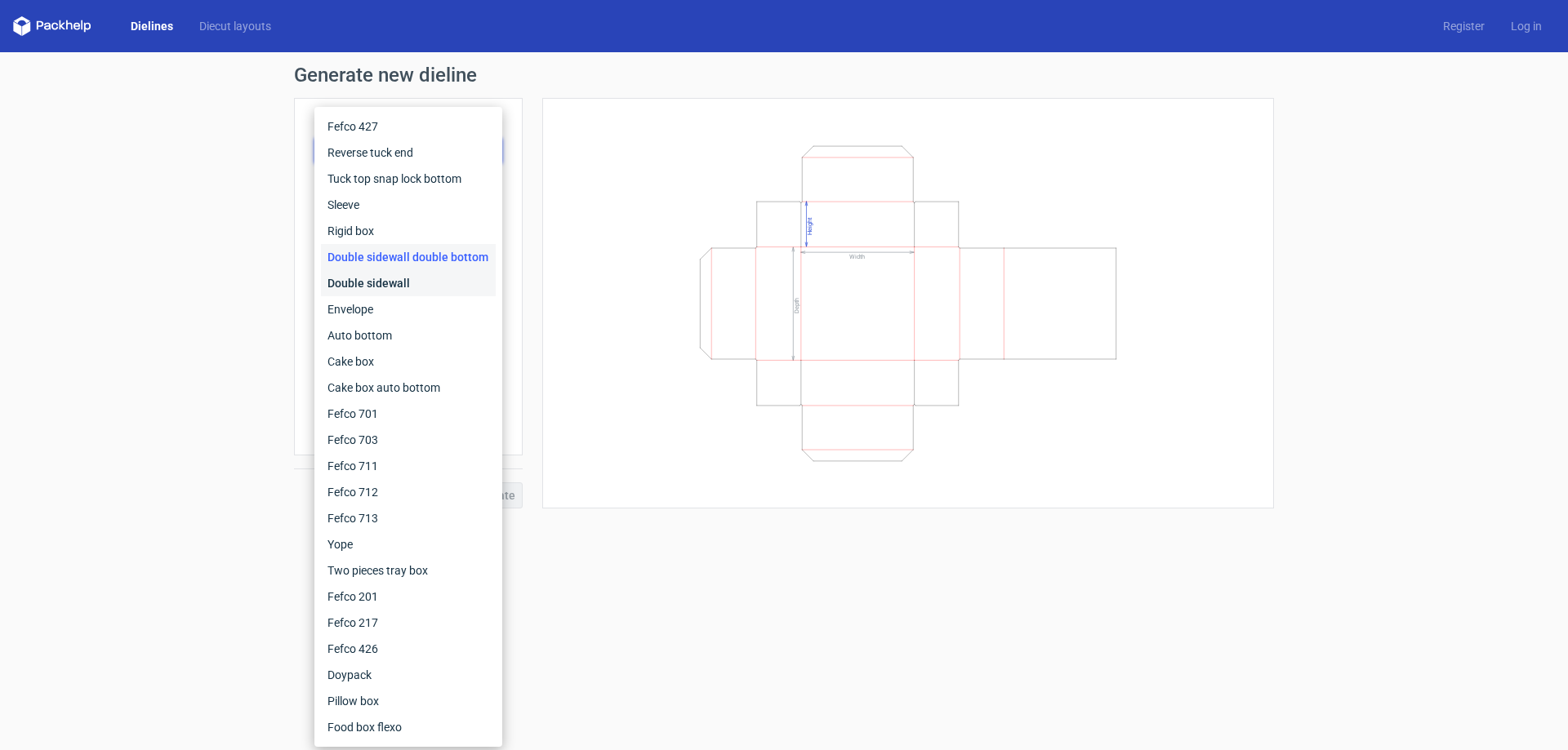
click at [365, 288] on div "Double sidewall" at bounding box center [409, 284] width 175 height 26
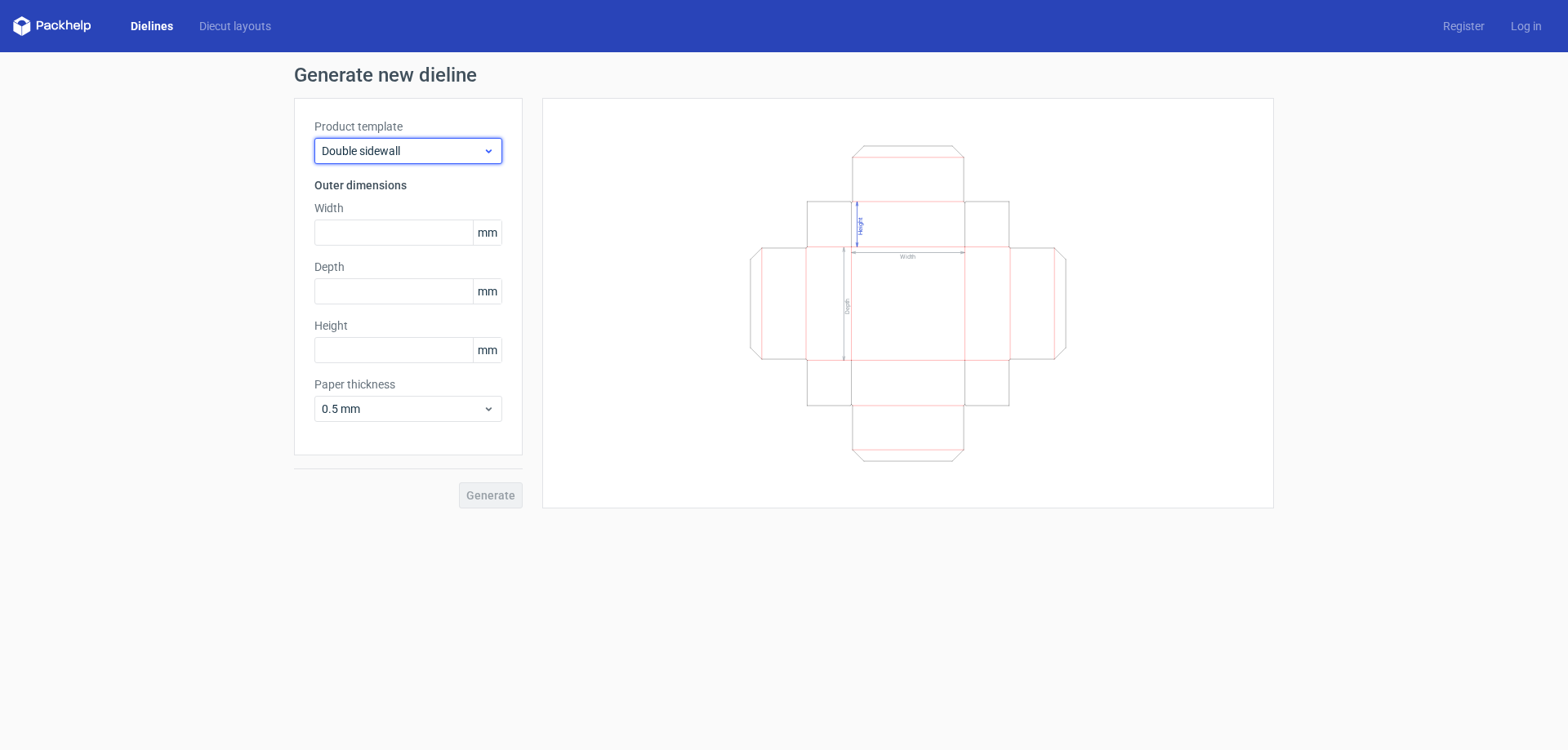
click at [401, 150] on span "Double sidewall" at bounding box center [402, 151] width 161 height 17
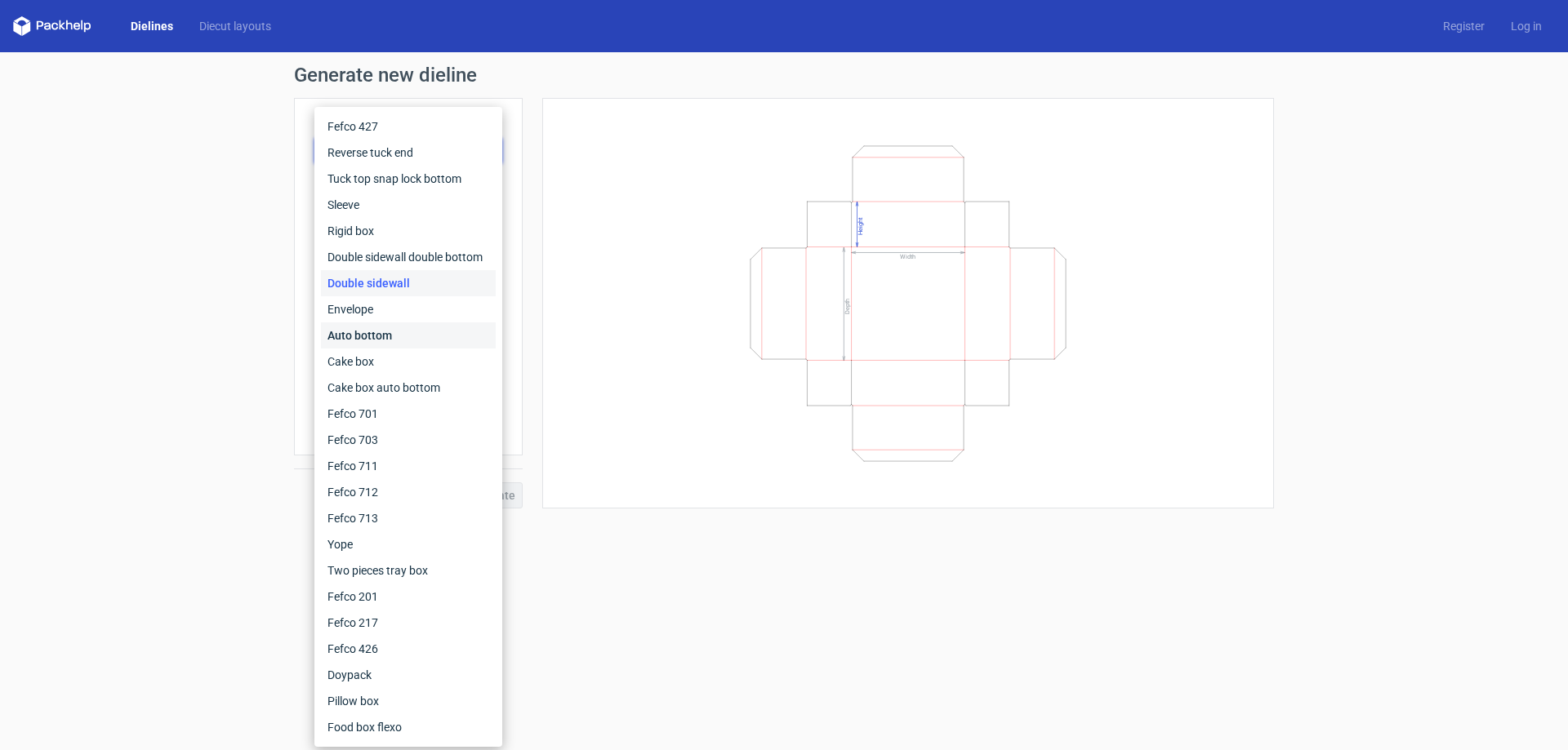
click at [362, 329] on div "Auto bottom" at bounding box center [409, 336] width 175 height 26
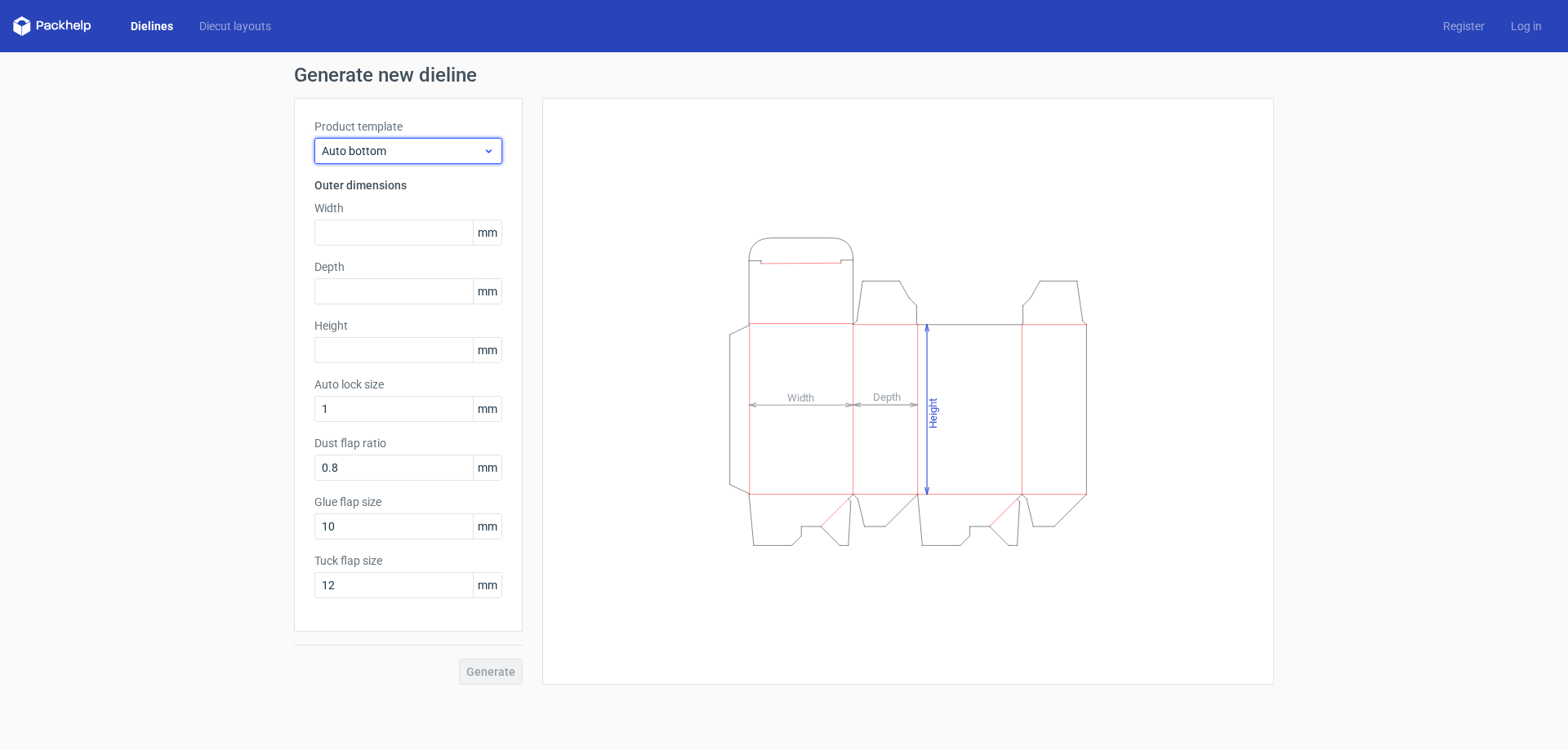
click at [407, 142] on div "Auto bottom" at bounding box center [409, 151] width 188 height 26
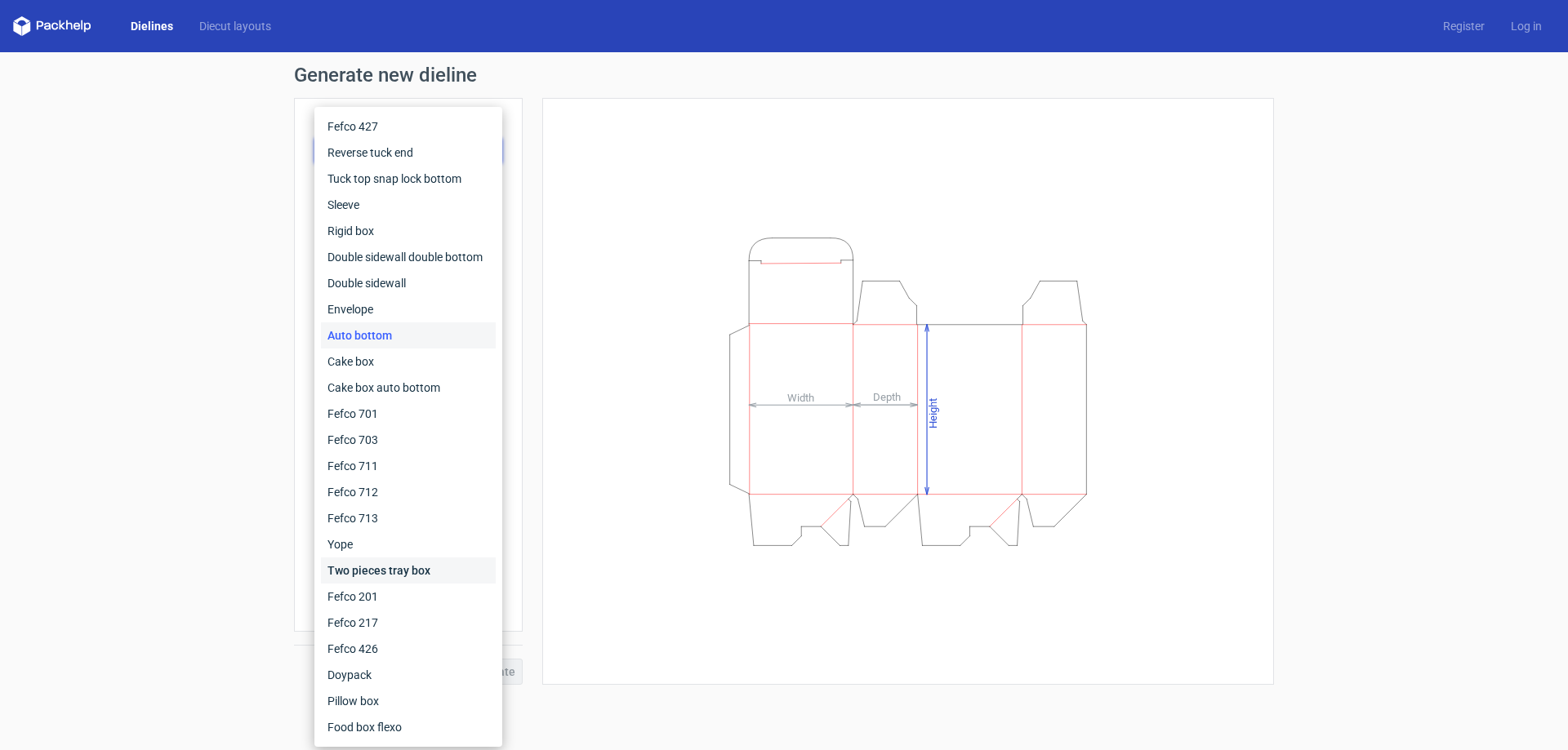
click at [414, 569] on div "Two pieces tray box" at bounding box center [409, 571] width 175 height 26
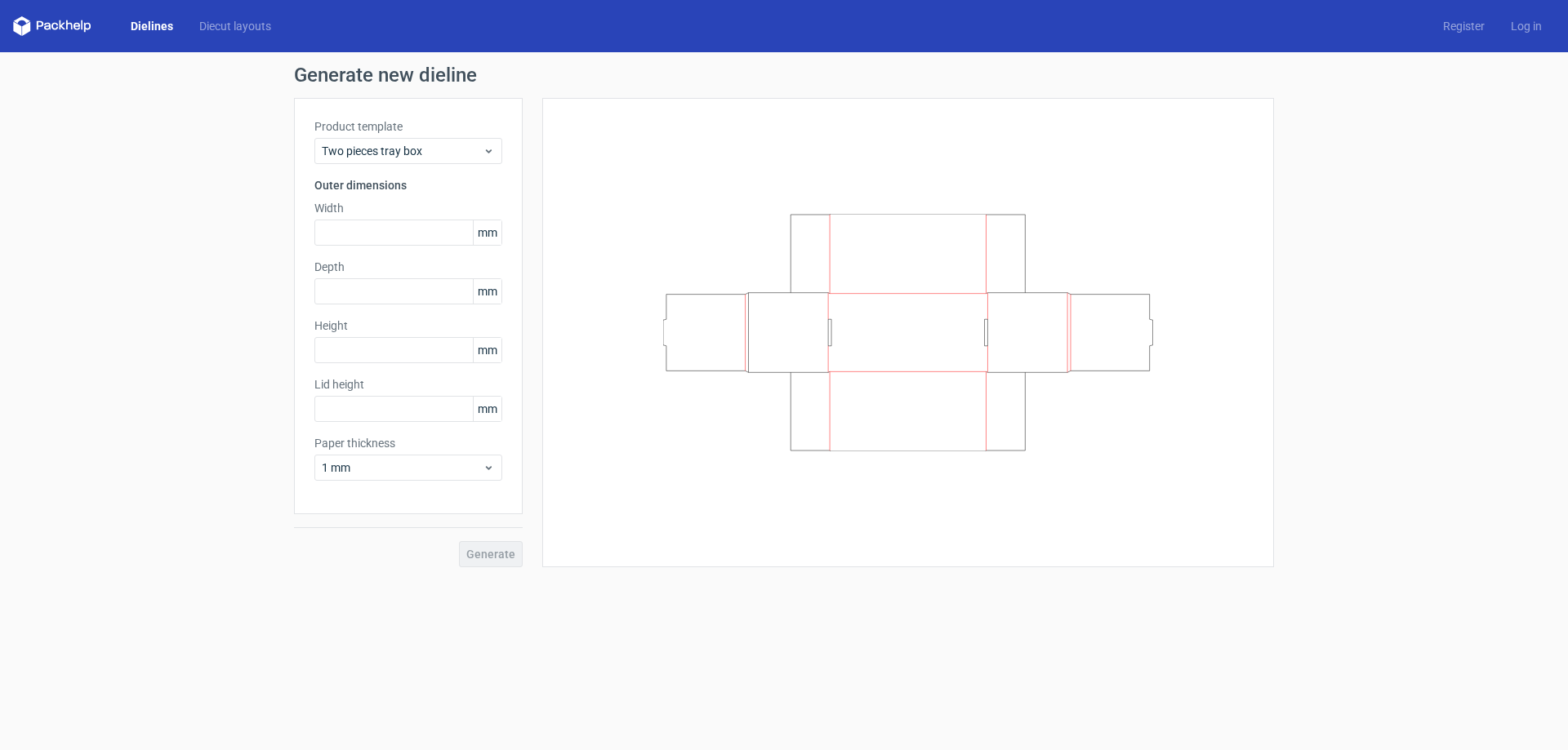
click at [410, 164] on div "Product template Two pieces tray box Outer dimensions Width mm Depth mm Height …" at bounding box center [408, 306] width 229 height 417
click at [417, 152] on span "Two pieces tray box" at bounding box center [402, 151] width 161 height 17
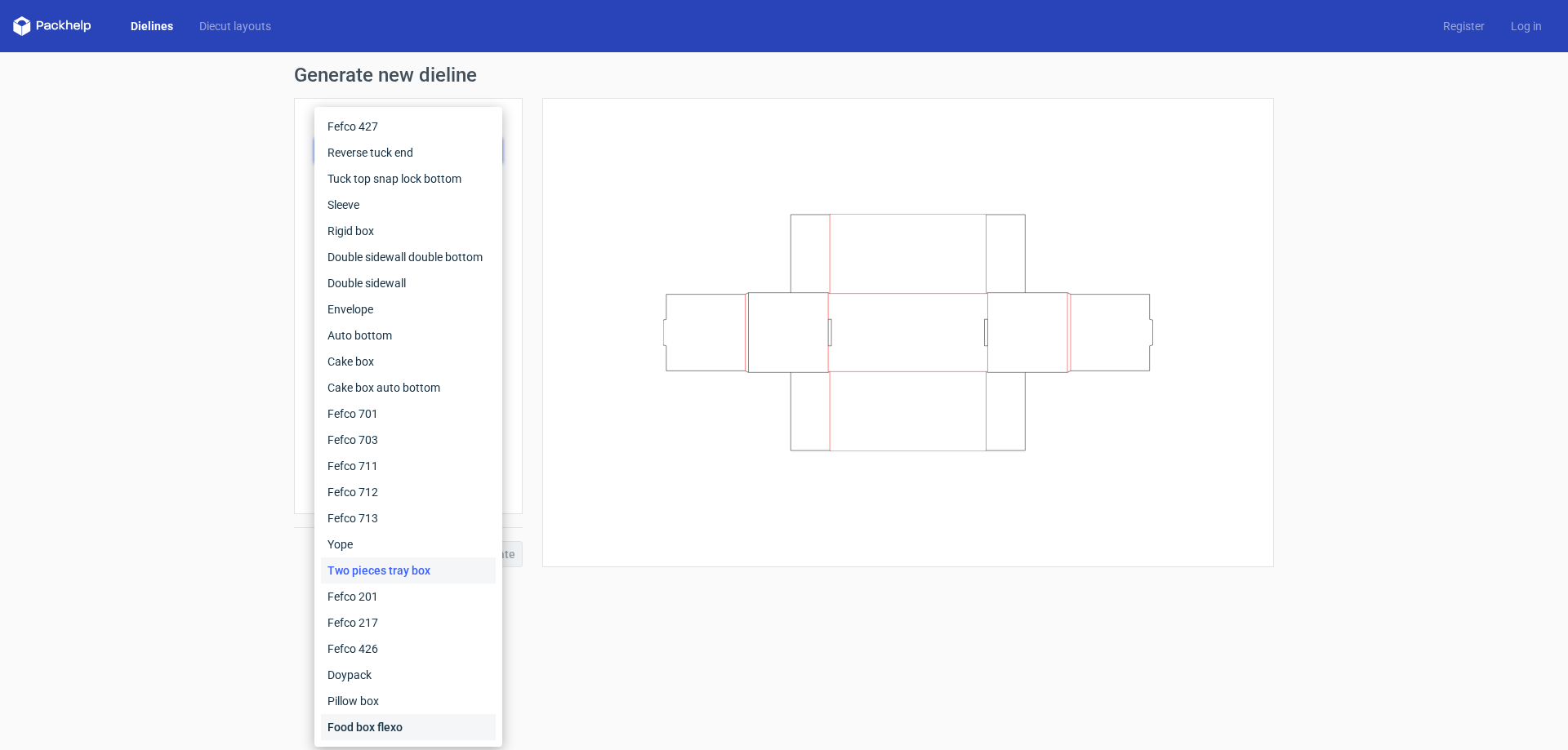
click at [370, 715] on div "Food box flexo" at bounding box center [409, 728] width 175 height 26
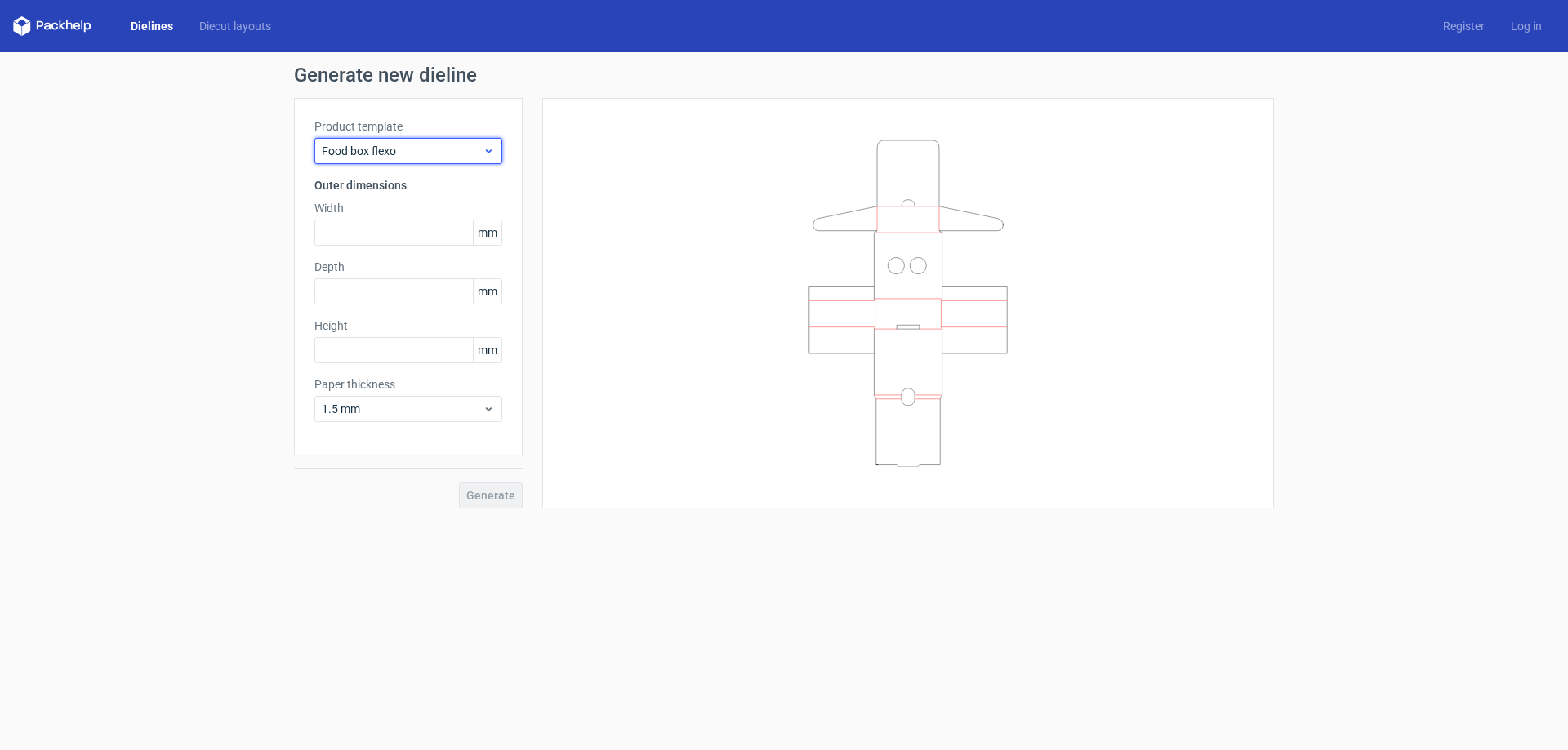
click at [399, 148] on span "Food box flexo" at bounding box center [402, 151] width 161 height 17
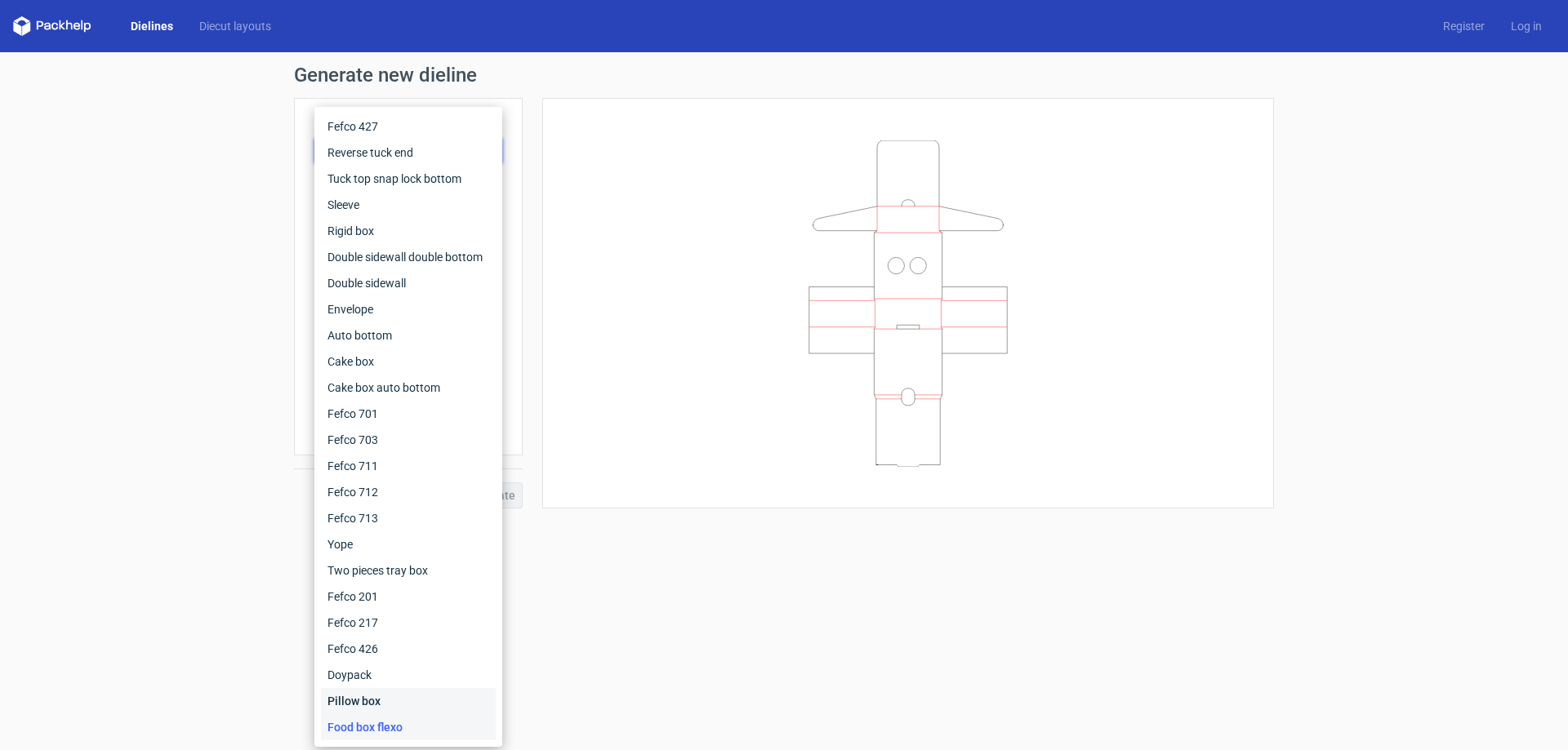
click at [362, 699] on div "Pillow box" at bounding box center [409, 701] width 175 height 26
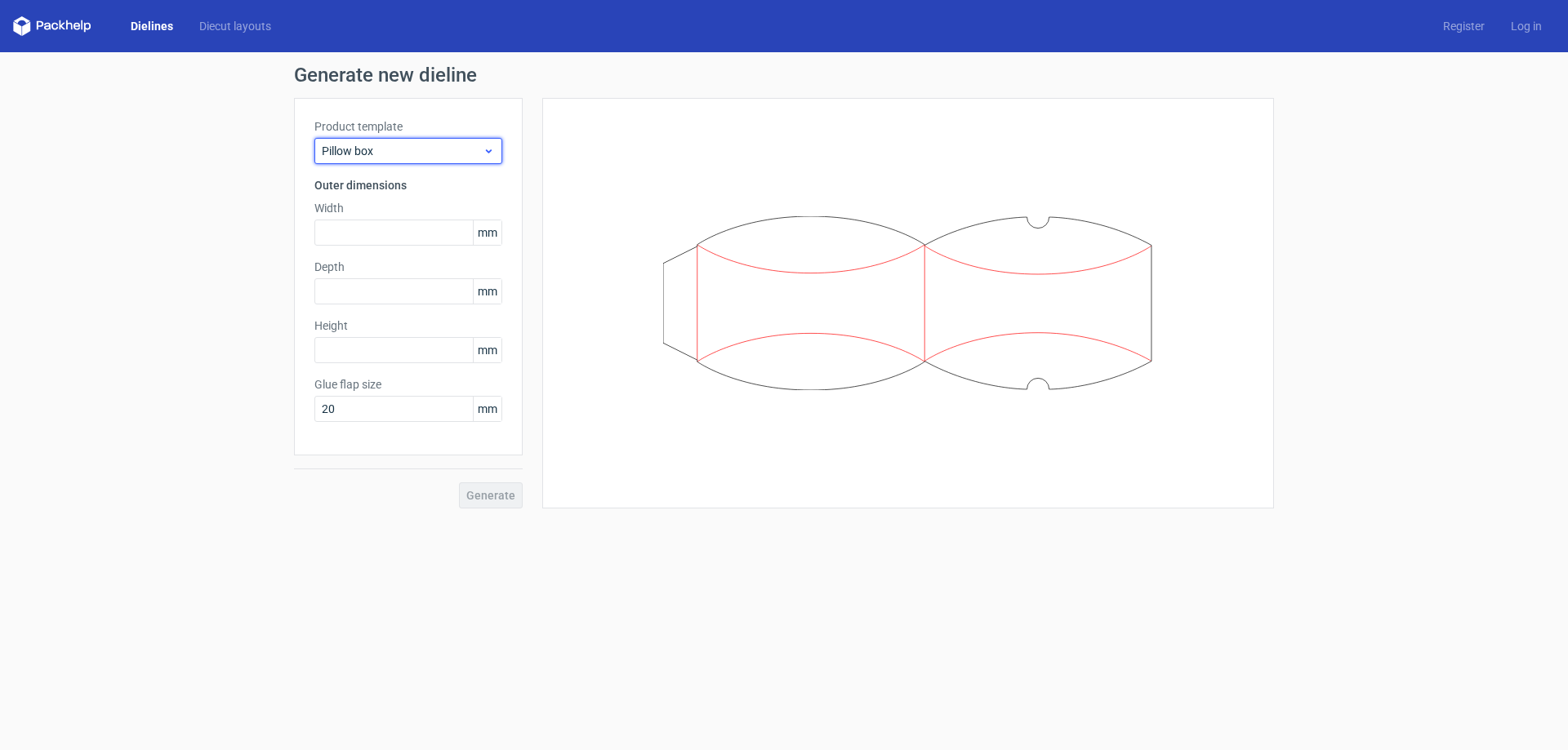
click at [414, 144] on span "Pillow box" at bounding box center [402, 151] width 161 height 17
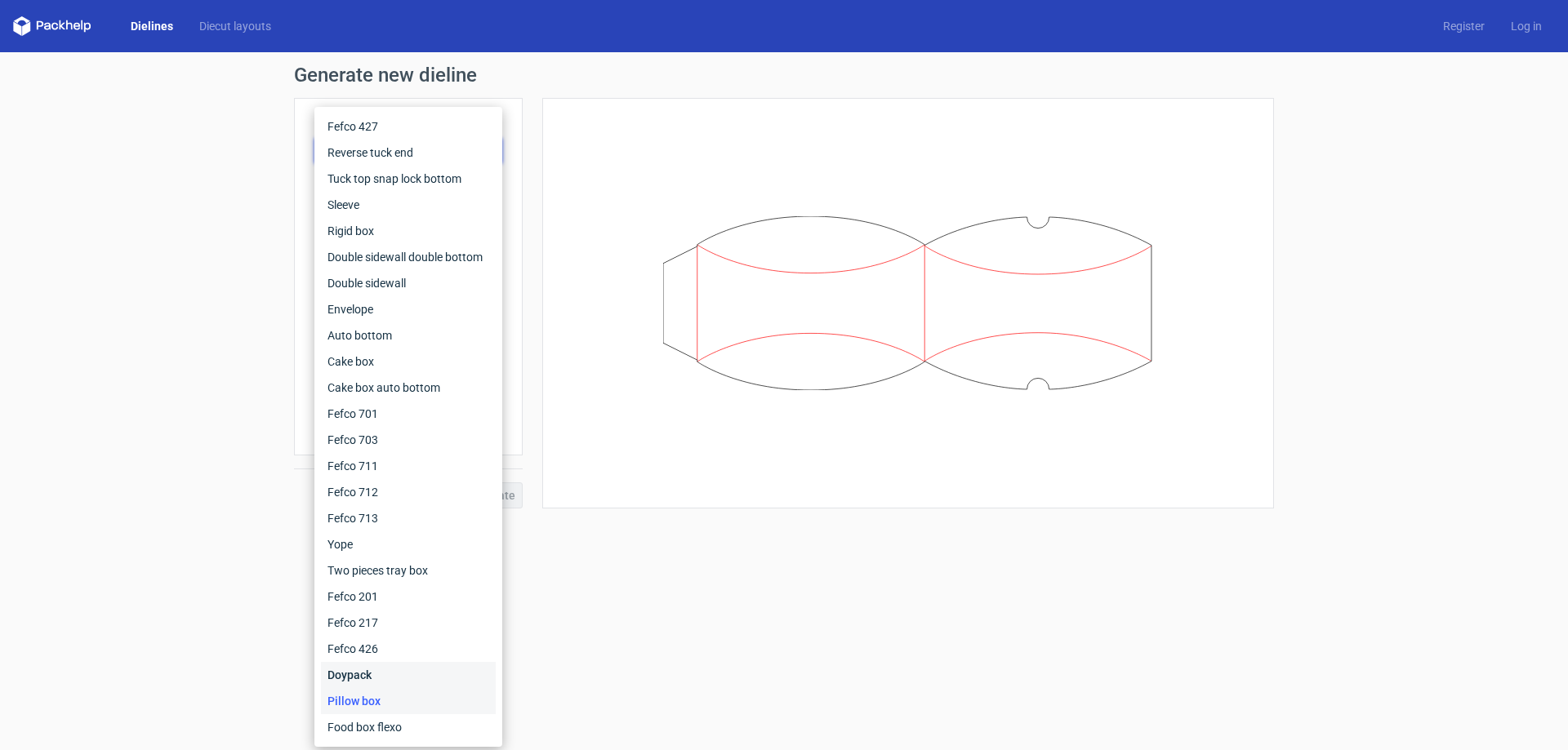
click at [368, 667] on div "Doypack" at bounding box center [409, 676] width 175 height 26
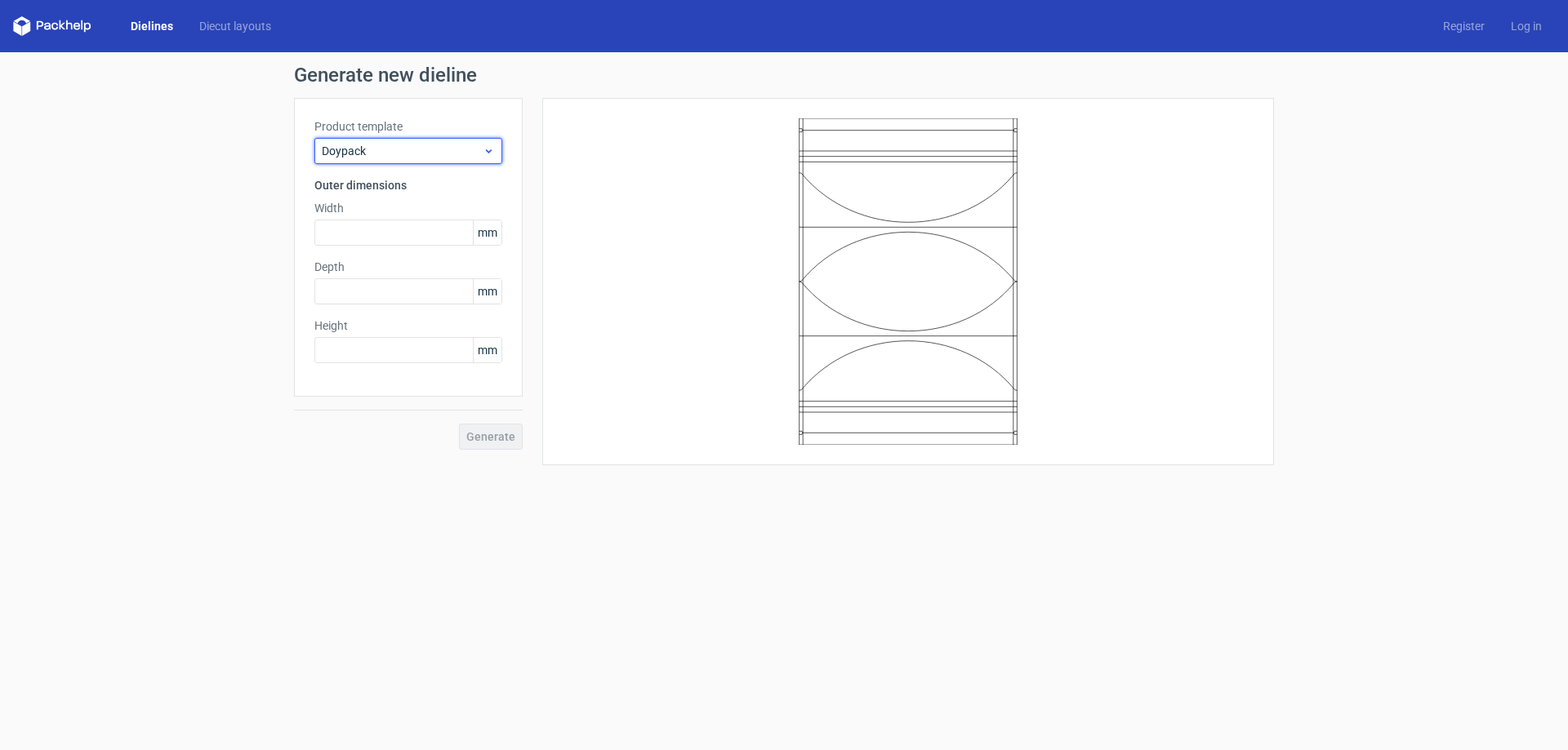
click at [386, 160] on div "Doypack" at bounding box center [409, 151] width 188 height 26
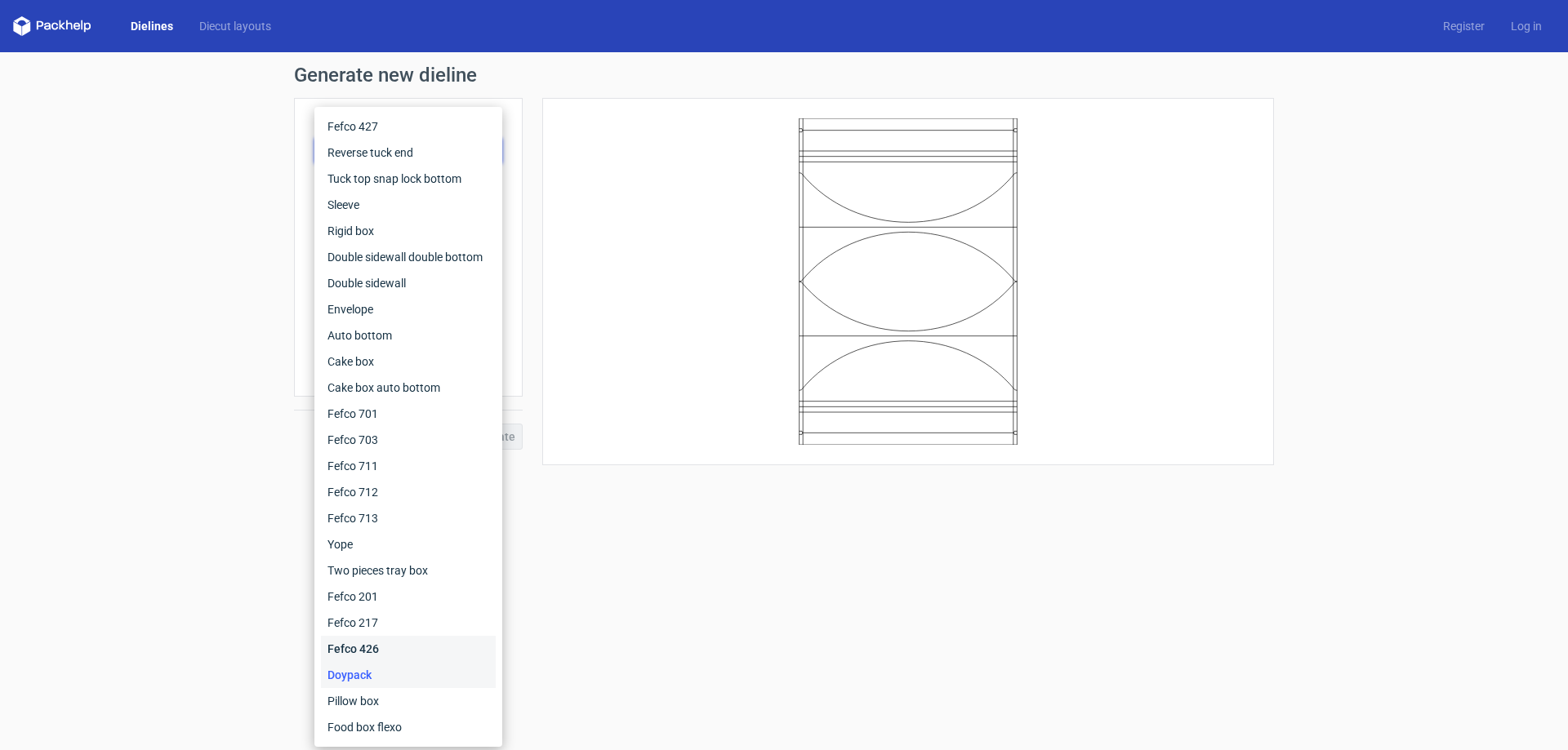
click at [353, 649] on div "Fefco 426" at bounding box center [409, 649] width 175 height 26
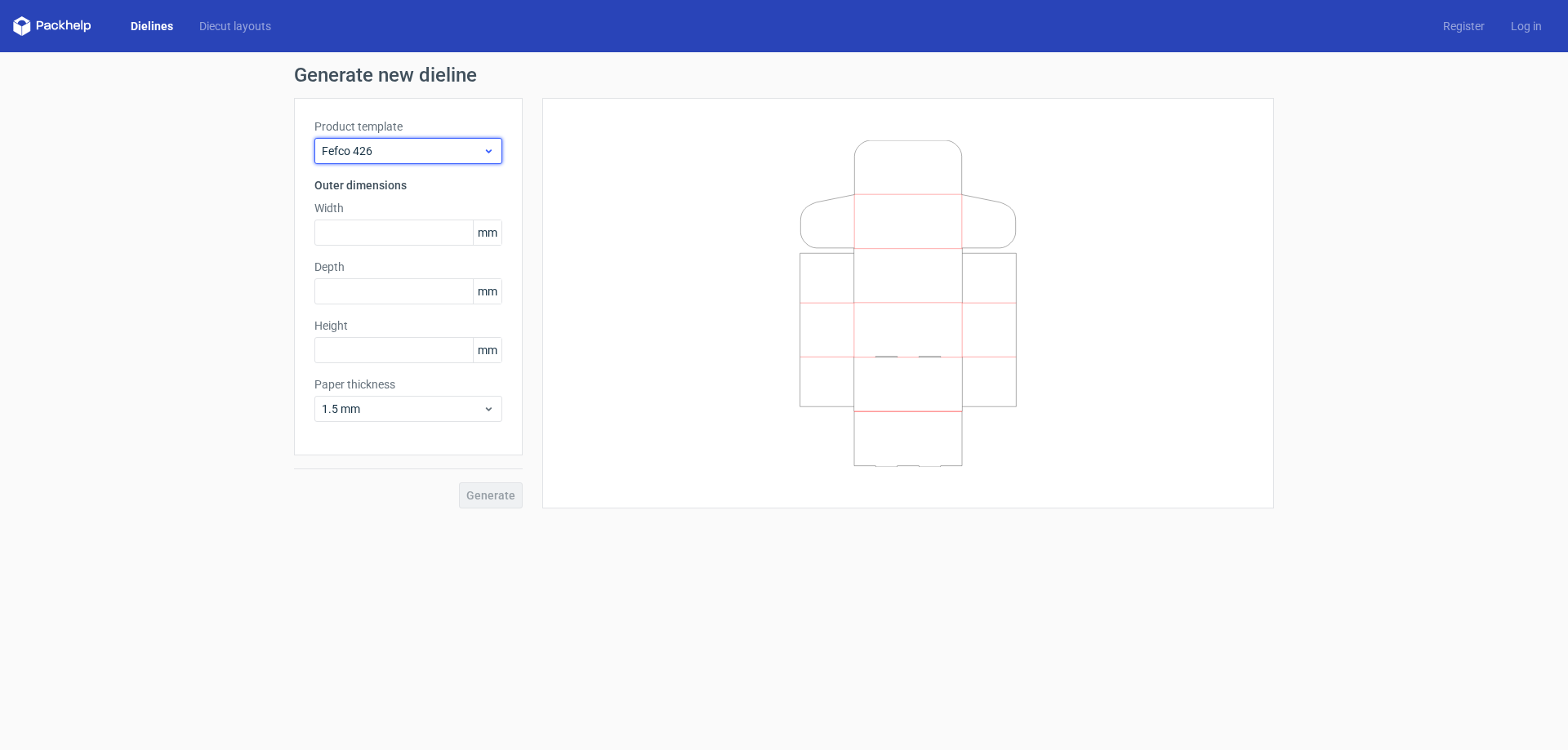
click at [417, 154] on span "Fefco 426" at bounding box center [402, 151] width 161 height 17
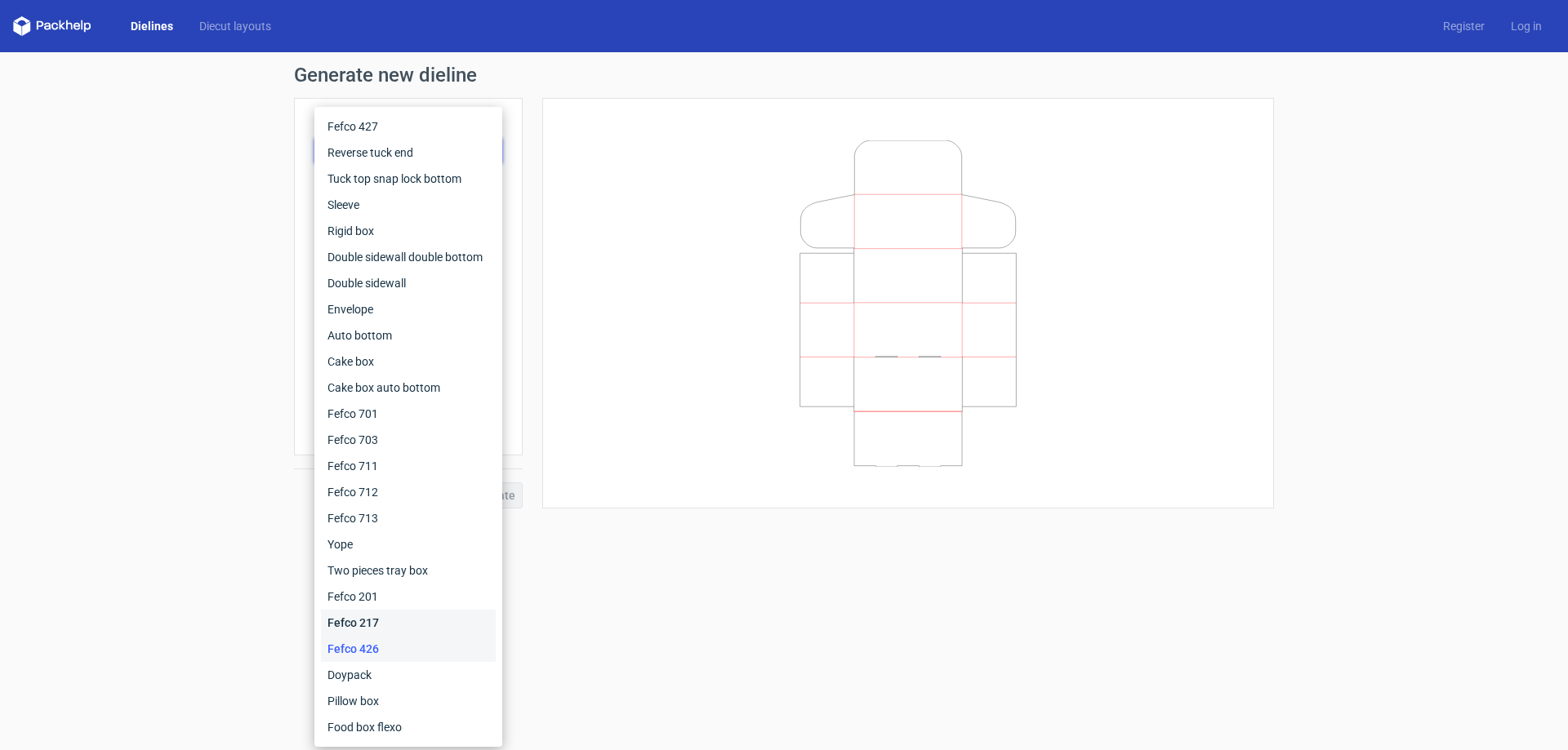
click at [365, 615] on div "Fefco 217" at bounding box center [409, 623] width 175 height 26
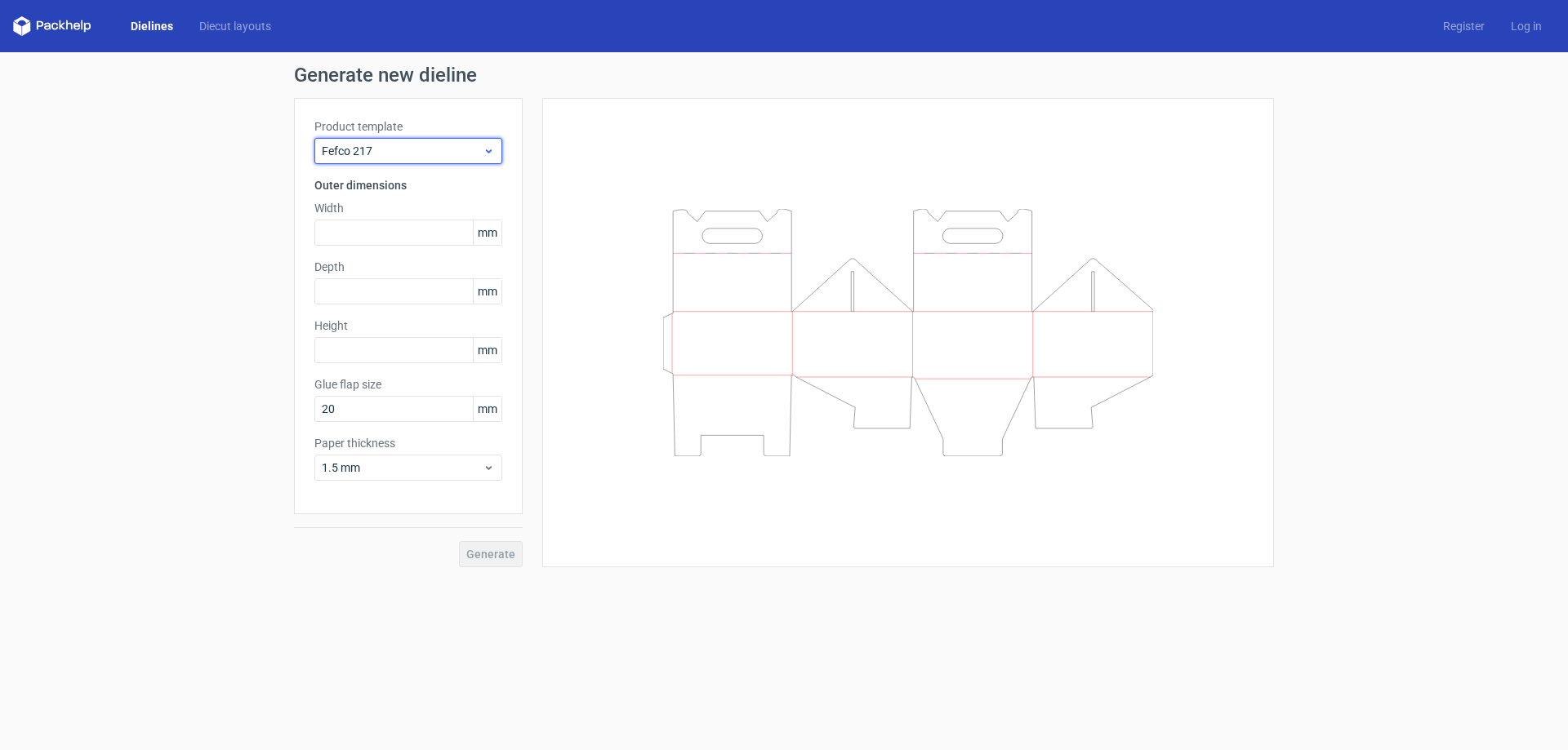
click at [388, 157] on span "Fefco 217" at bounding box center [402, 151] width 161 height 17
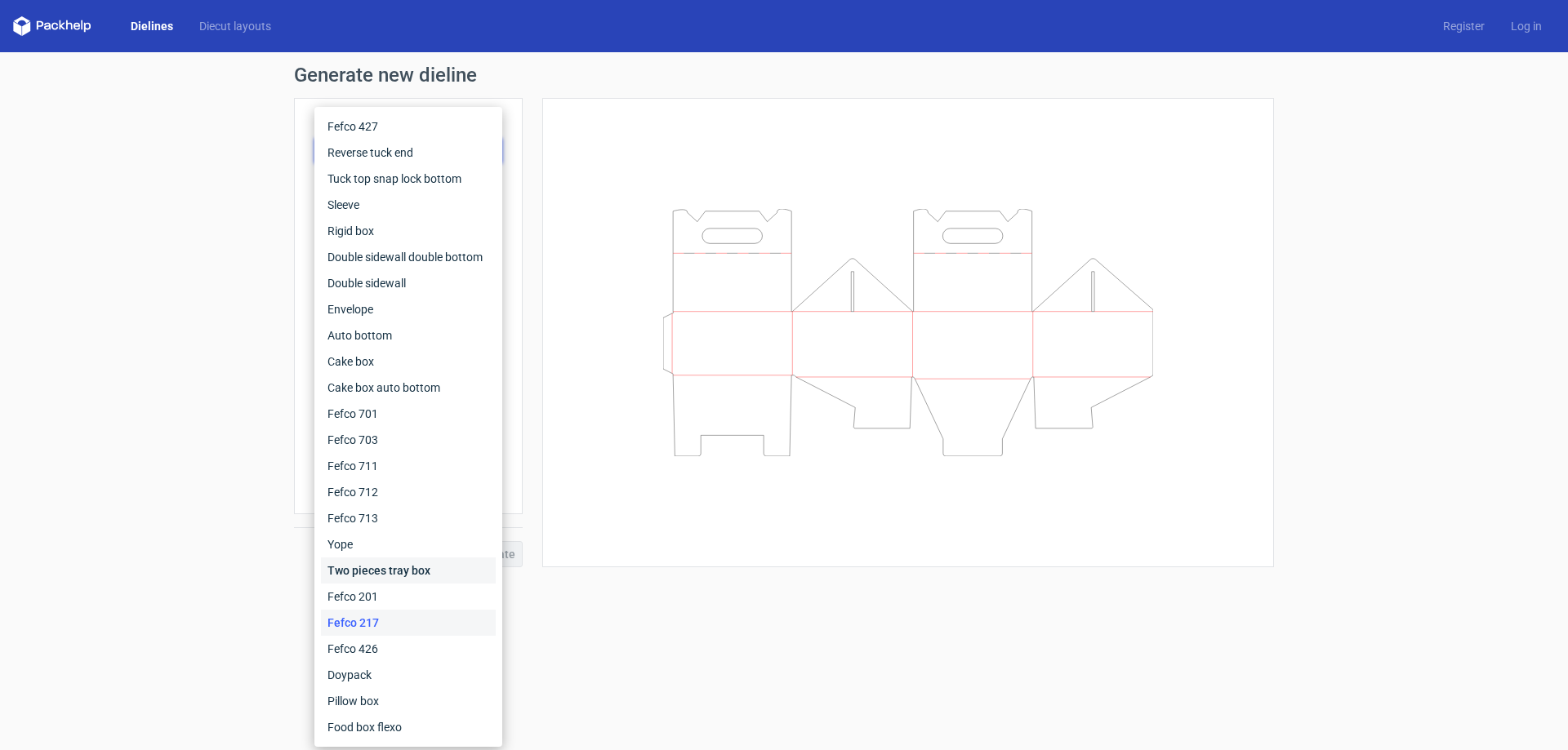
click at [367, 566] on div "Two pieces tray box" at bounding box center [409, 571] width 175 height 26
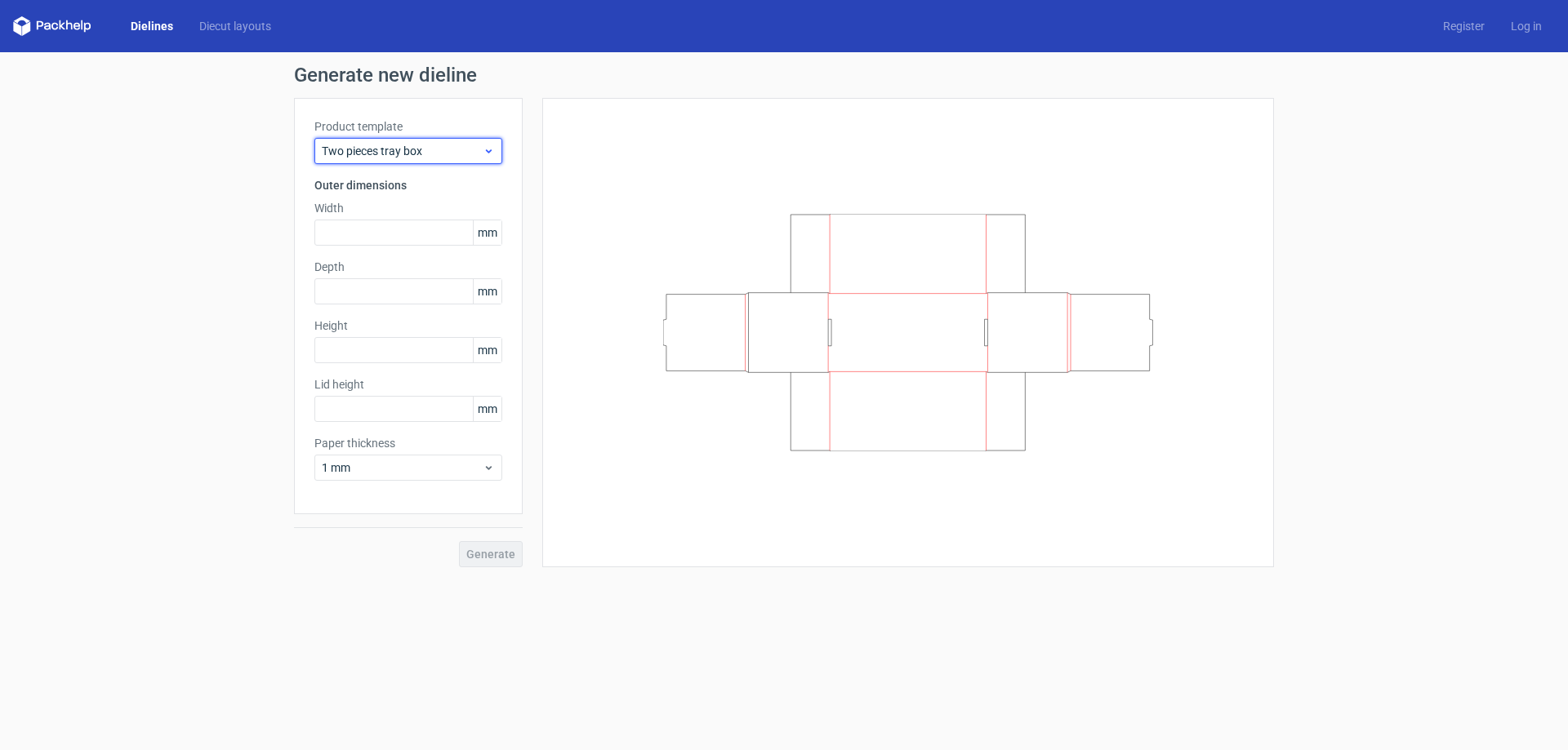
click at [420, 153] on span "Two pieces tray box" at bounding box center [402, 151] width 161 height 17
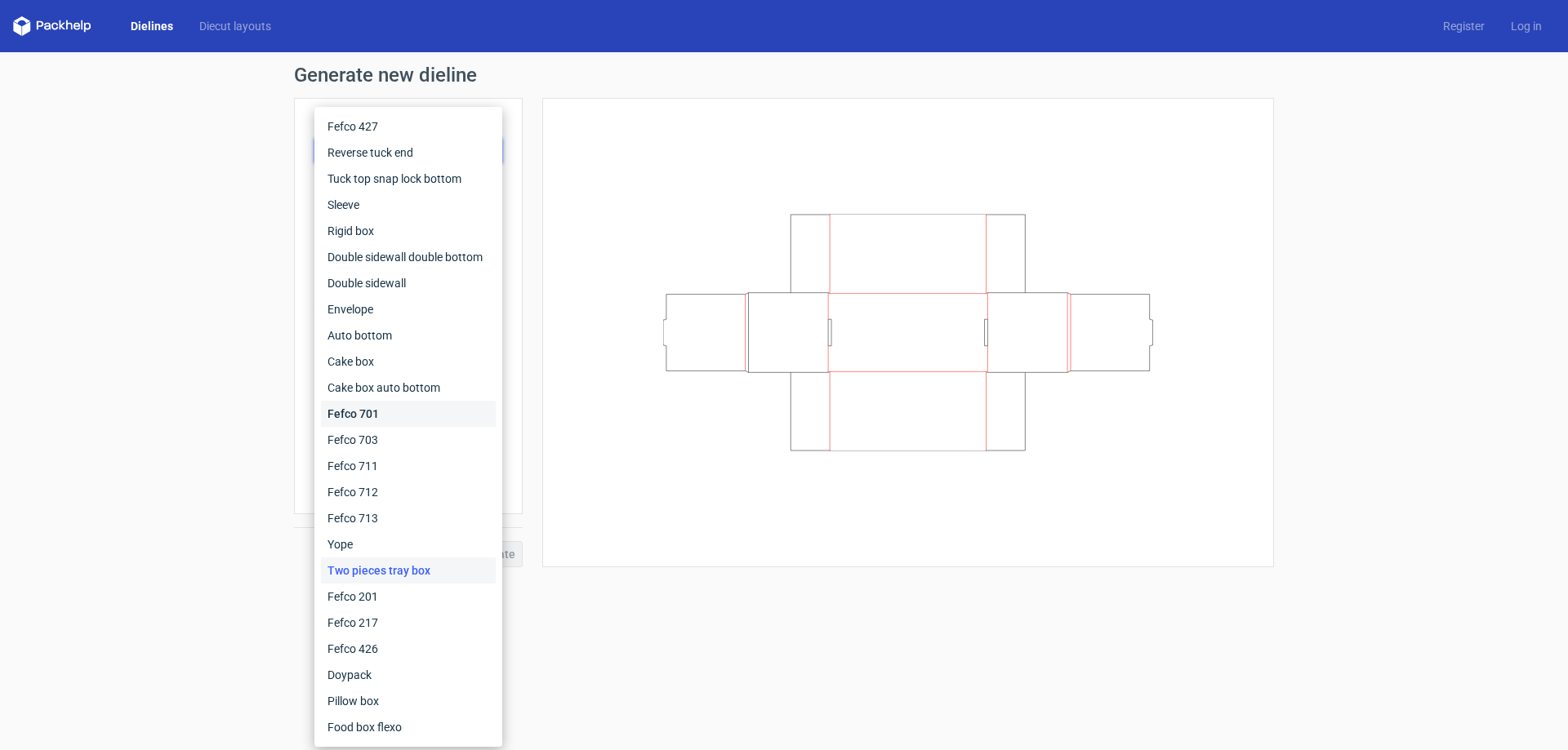
click at [395, 413] on div "Fefco 701" at bounding box center [409, 414] width 175 height 26
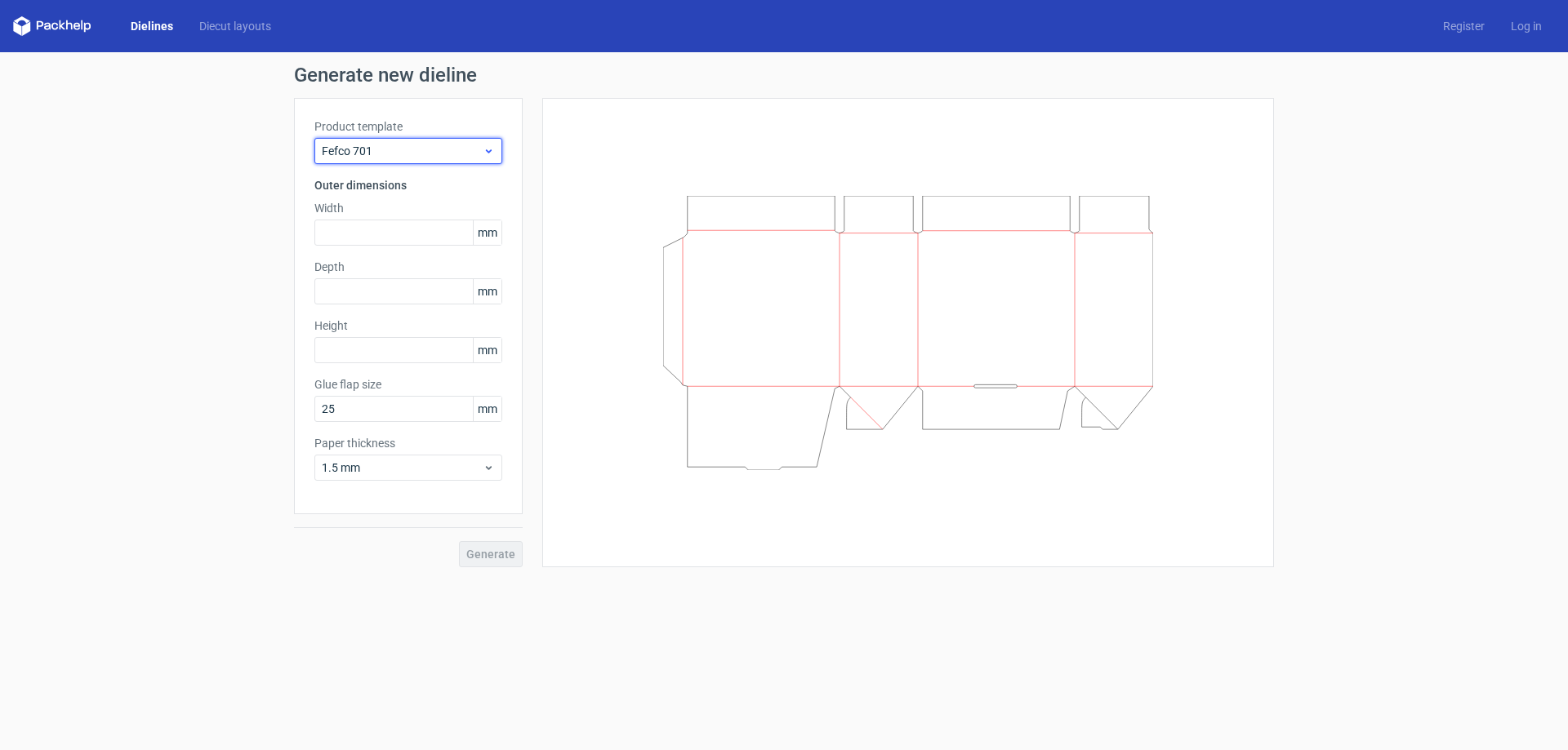
click at [410, 152] on span "Fefco 701" at bounding box center [402, 151] width 161 height 17
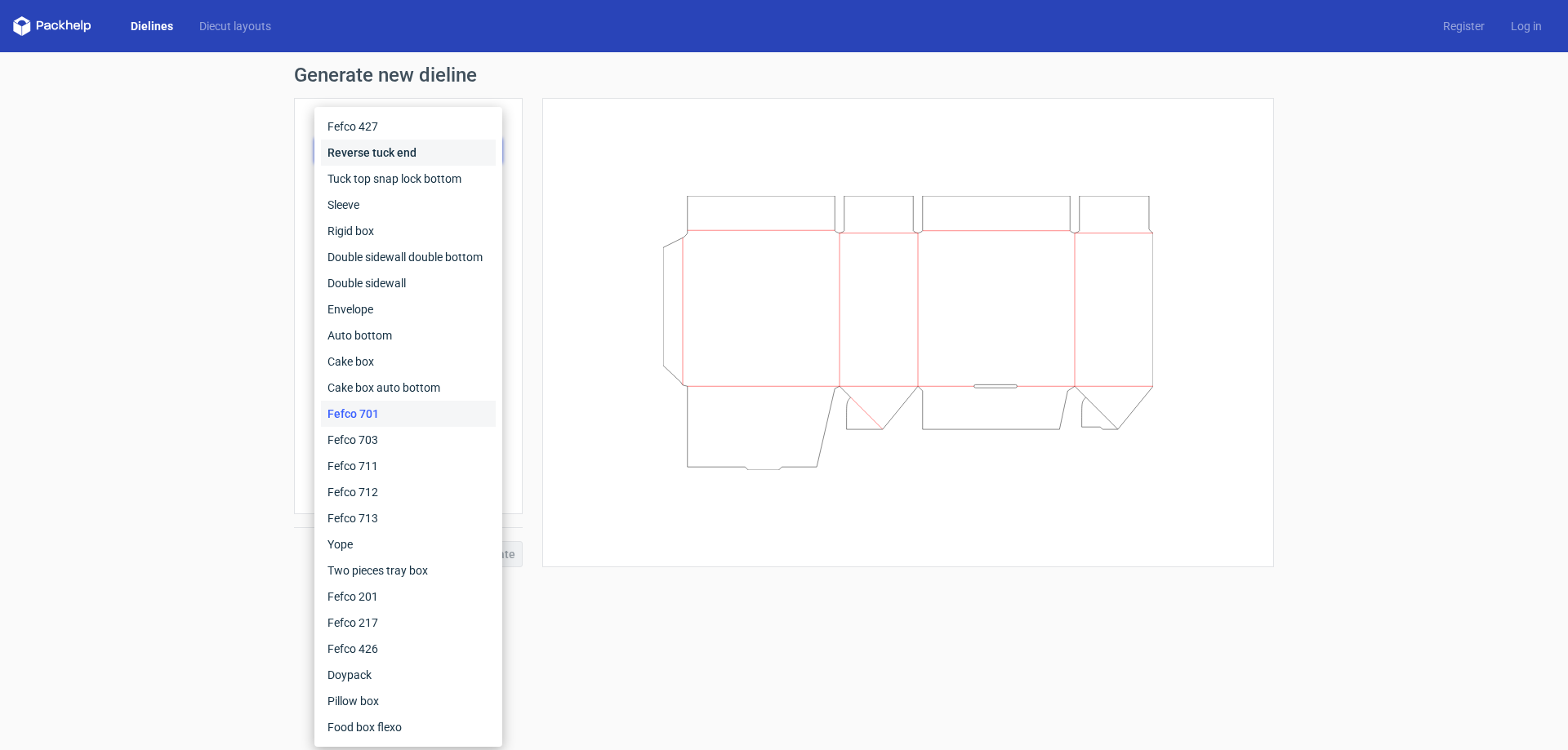
click at [372, 144] on div "Reverse tuck end" at bounding box center [409, 153] width 175 height 26
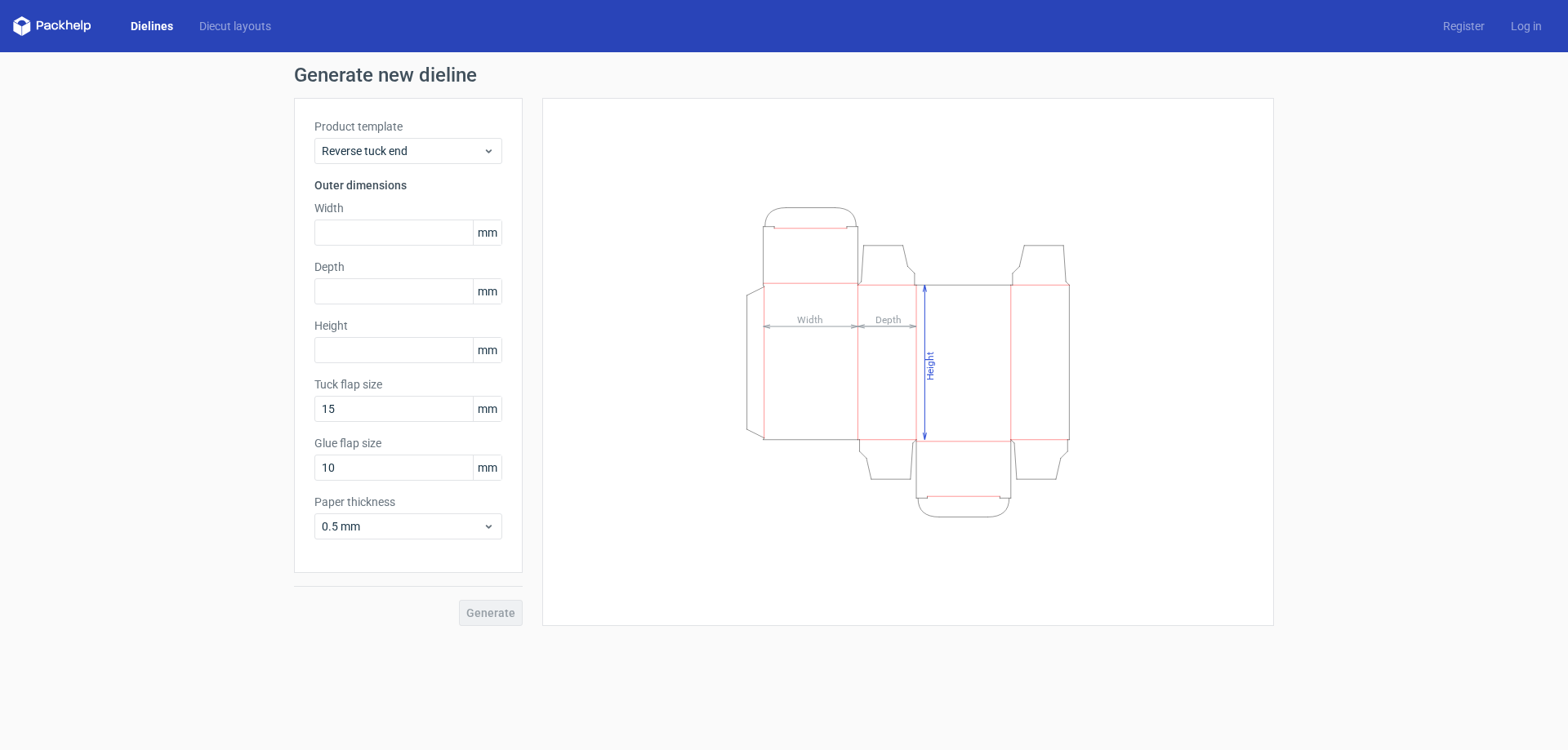
drag, startPoint x: 395, startPoint y: 116, endPoint x: 393, endPoint y: 139, distance: 23.1
click at [396, 116] on div "Product template Reverse tuck end Outer dimensions Width mm Depth mm Height [PE…" at bounding box center [408, 336] width 229 height 475
click at [393, 139] on div "Reverse tuck end" at bounding box center [409, 151] width 188 height 26
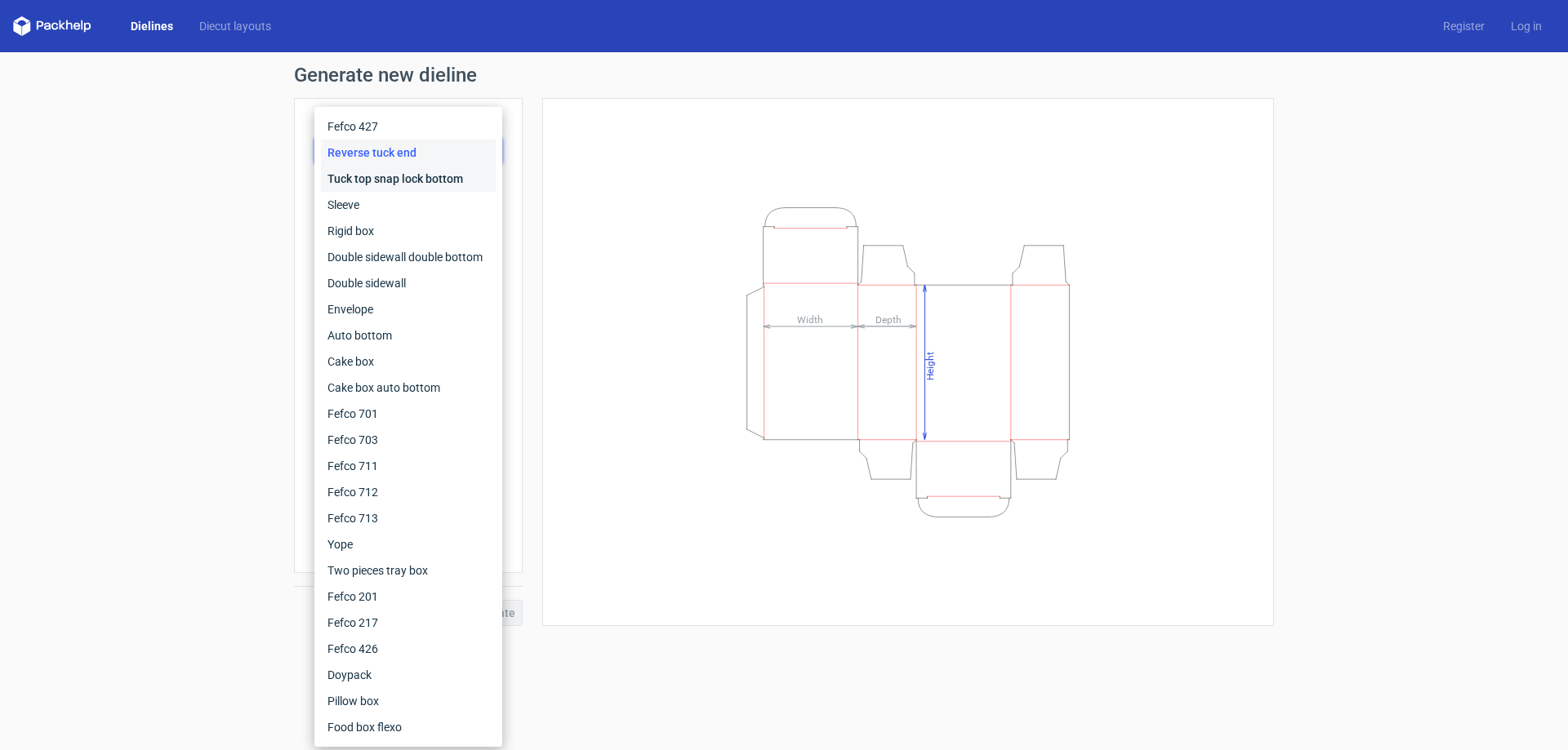
click at [380, 178] on div "Tuck top snap lock bottom" at bounding box center [409, 179] width 175 height 26
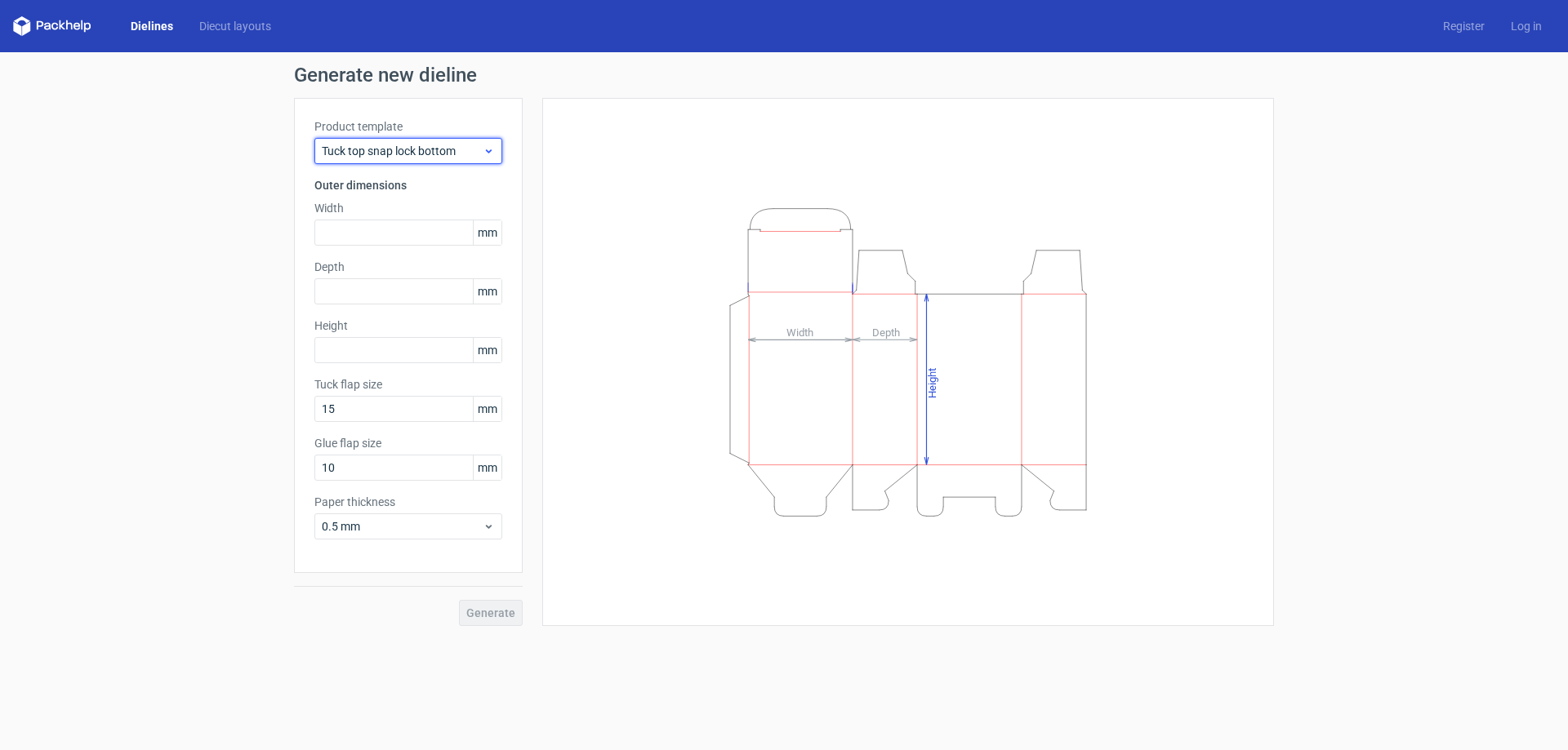
click at [404, 149] on span "Tuck top snap lock bottom" at bounding box center [402, 151] width 161 height 17
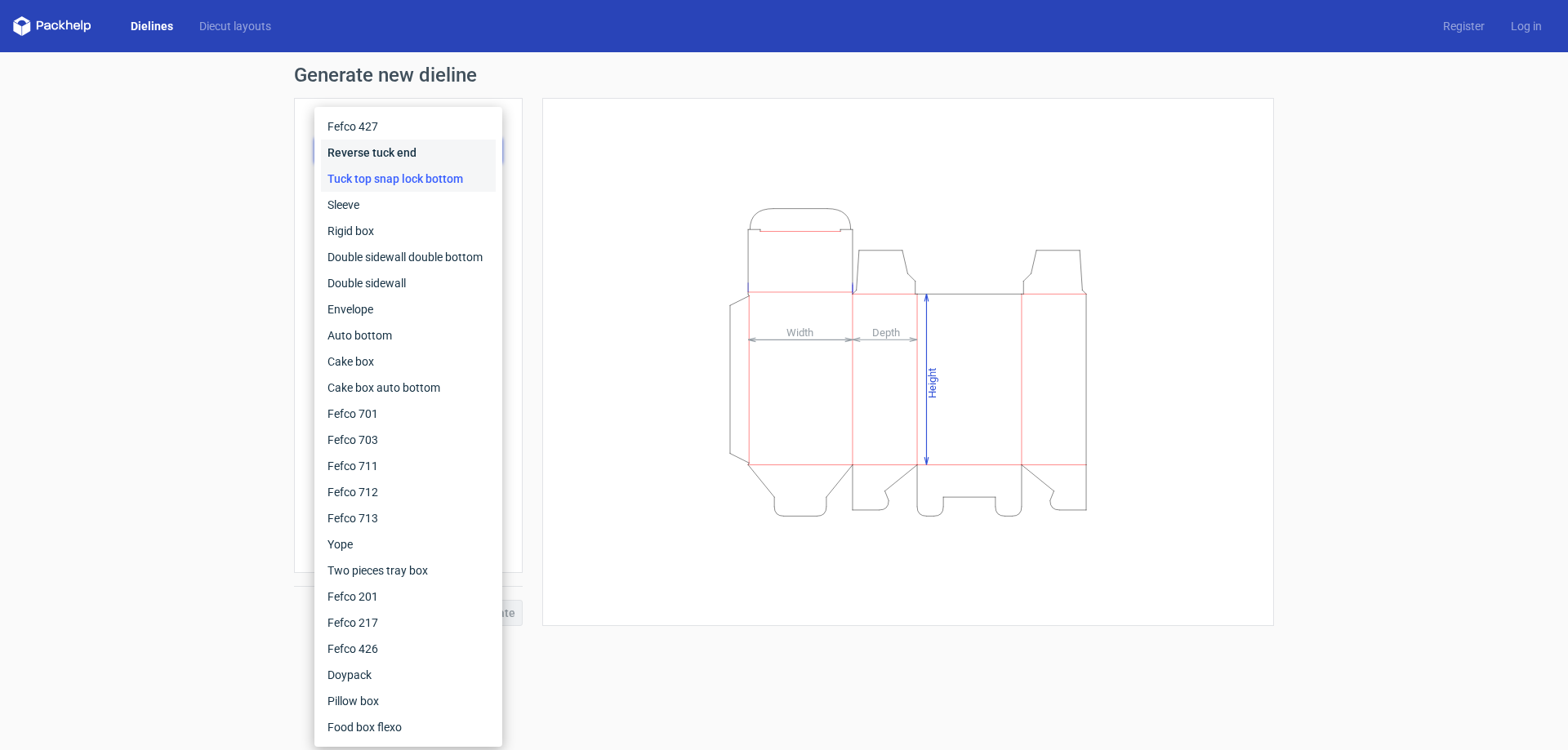
click at [375, 151] on div "Reverse tuck end" at bounding box center [409, 153] width 175 height 26
